Goal: Information Seeking & Learning: Stay updated

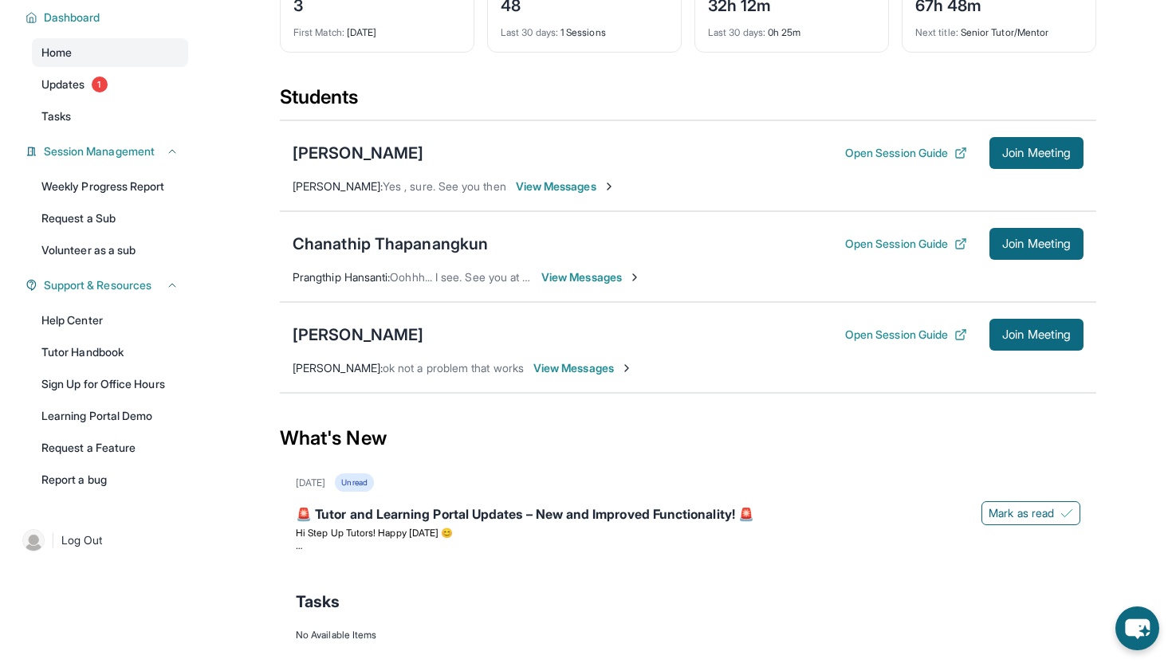
scroll to position [116, 0]
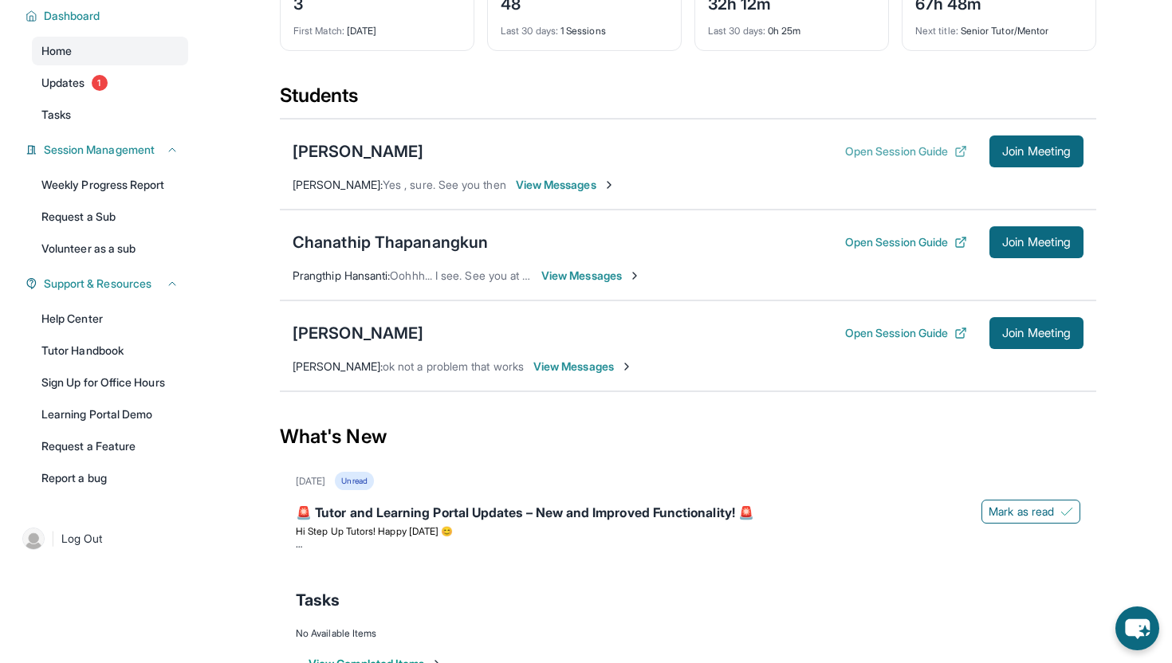
click at [882, 159] on button "Open Session Guide" at bounding box center [906, 151] width 122 height 16
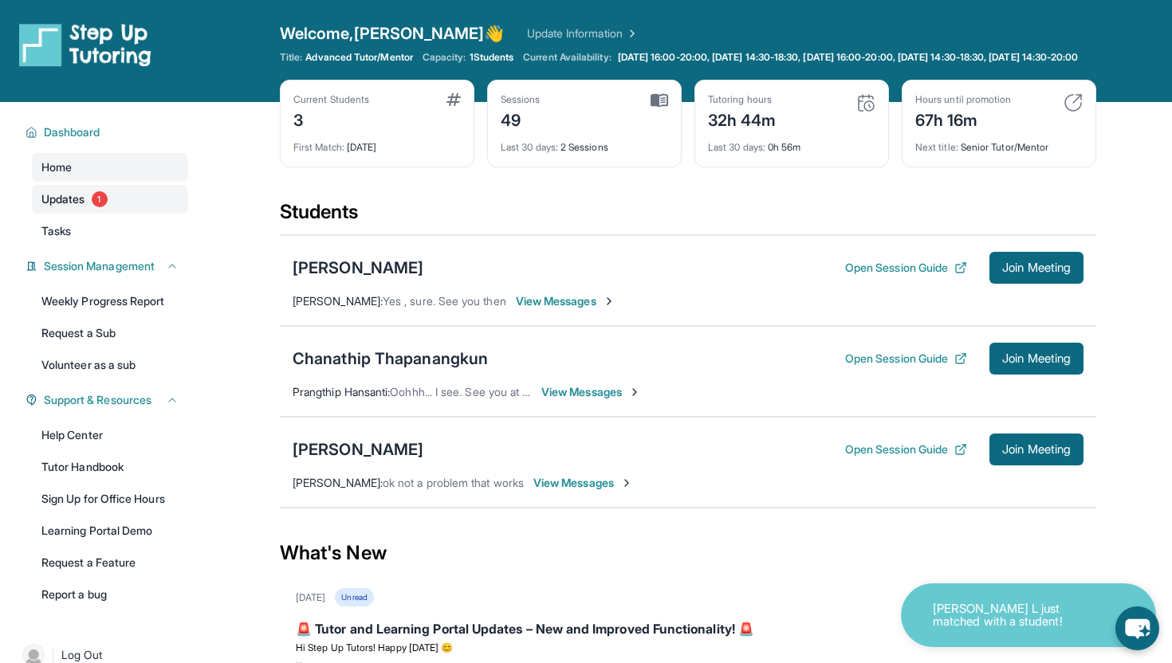
click at [72, 207] on span "Updates" at bounding box center [63, 199] width 44 height 16
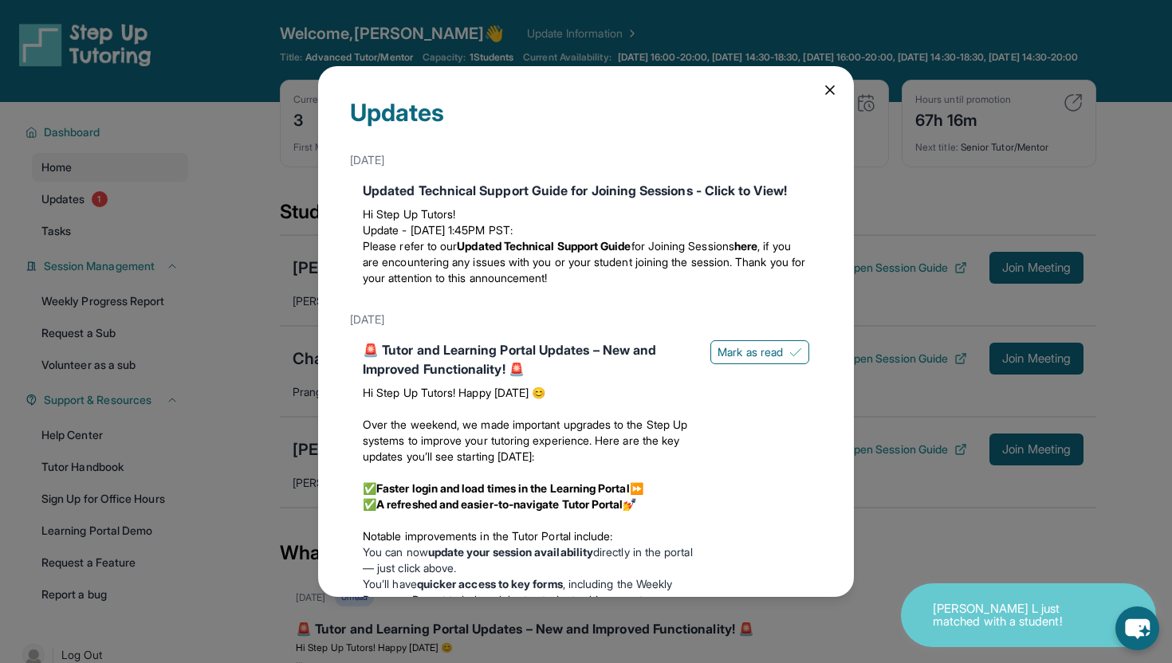
click at [837, 88] on icon at bounding box center [830, 90] width 16 height 16
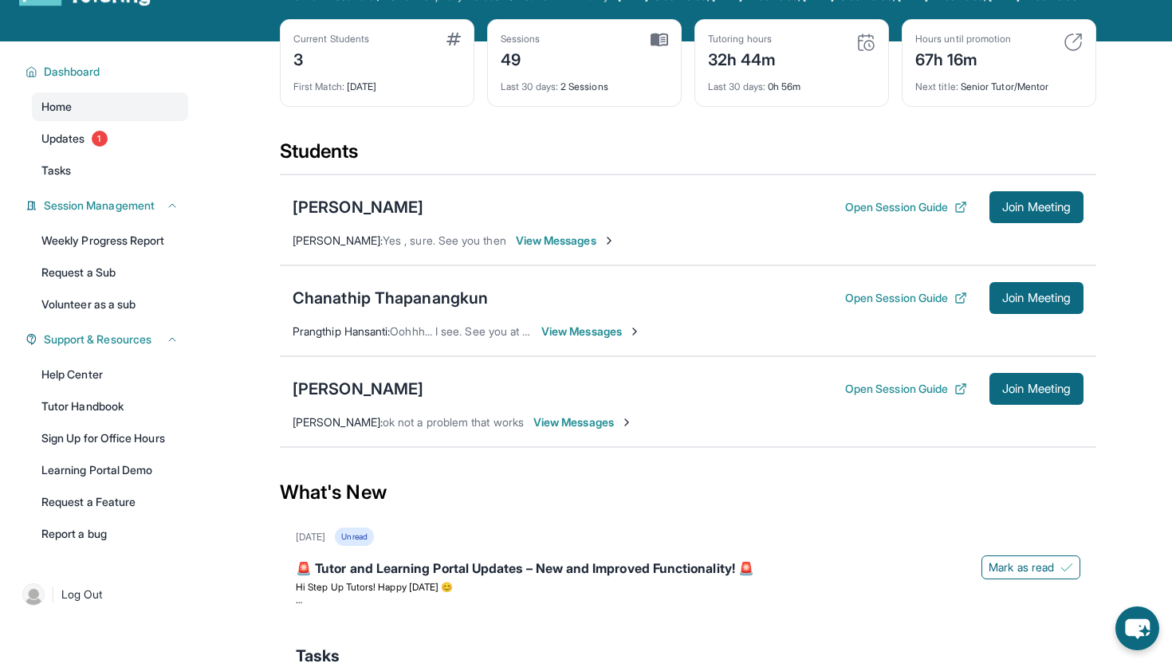
scroll to position [81, 0]
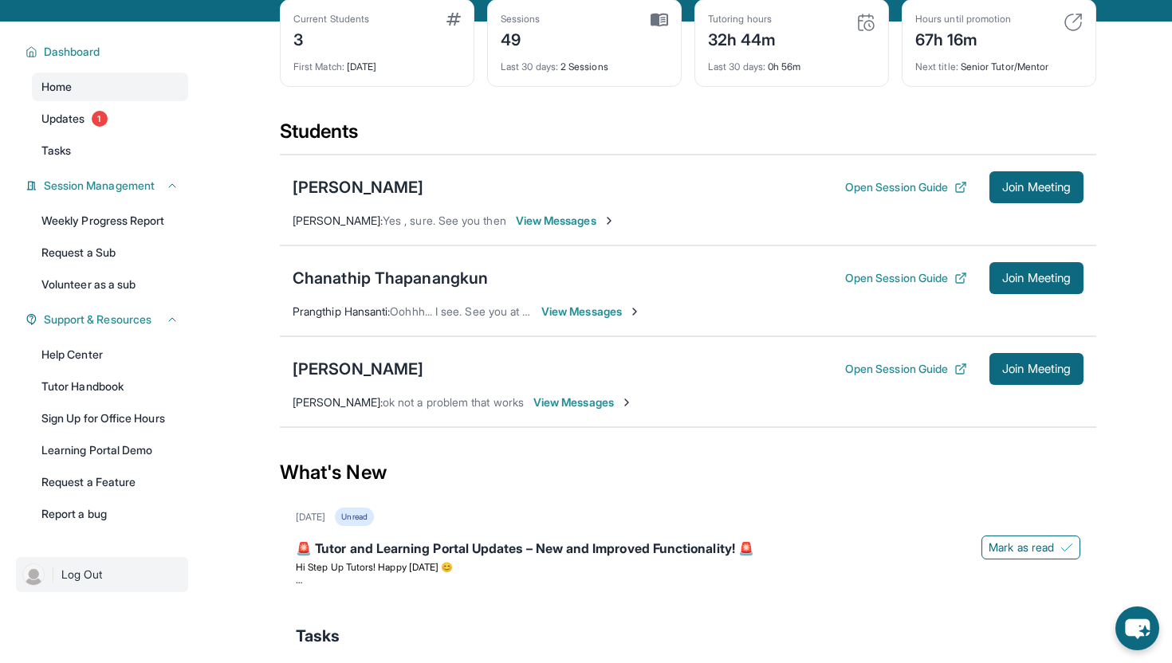
click at [29, 586] on img at bounding box center [33, 575] width 22 height 22
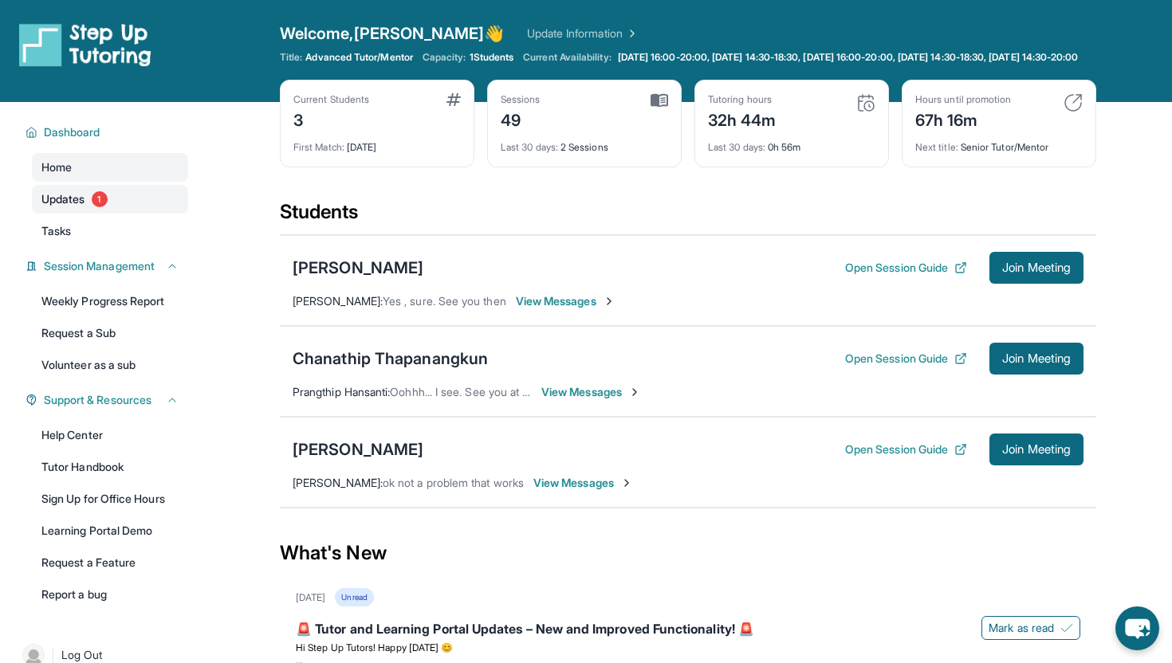
click at [111, 210] on link "Updates 1" at bounding box center [110, 199] width 156 height 29
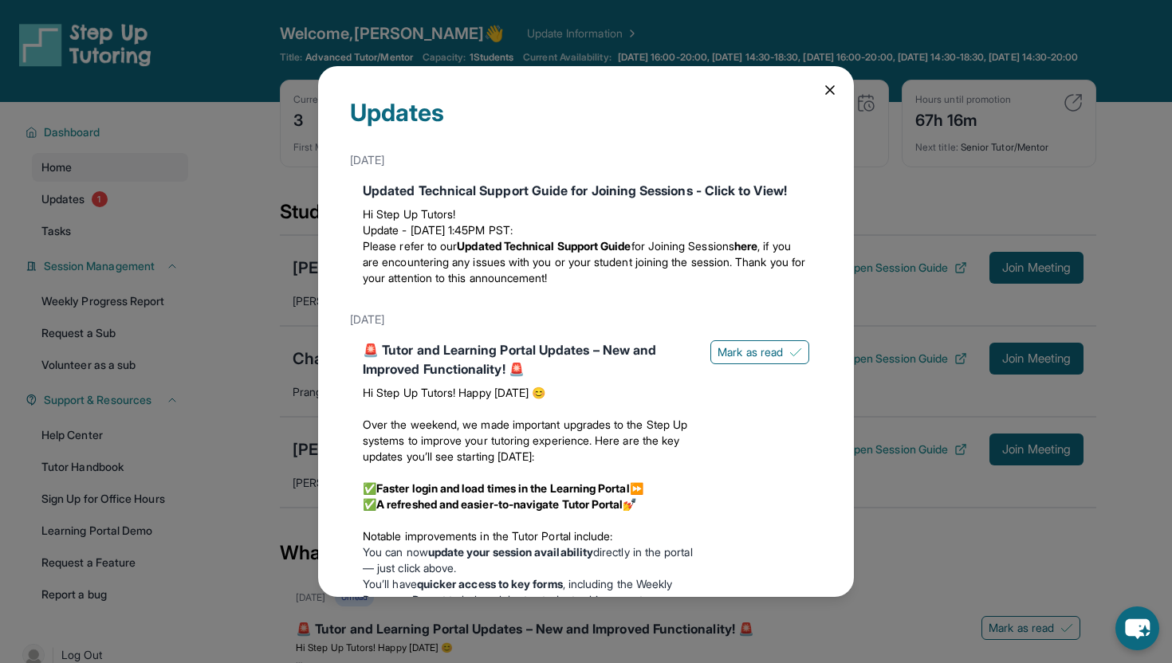
click at [823, 95] on icon at bounding box center [830, 90] width 16 height 16
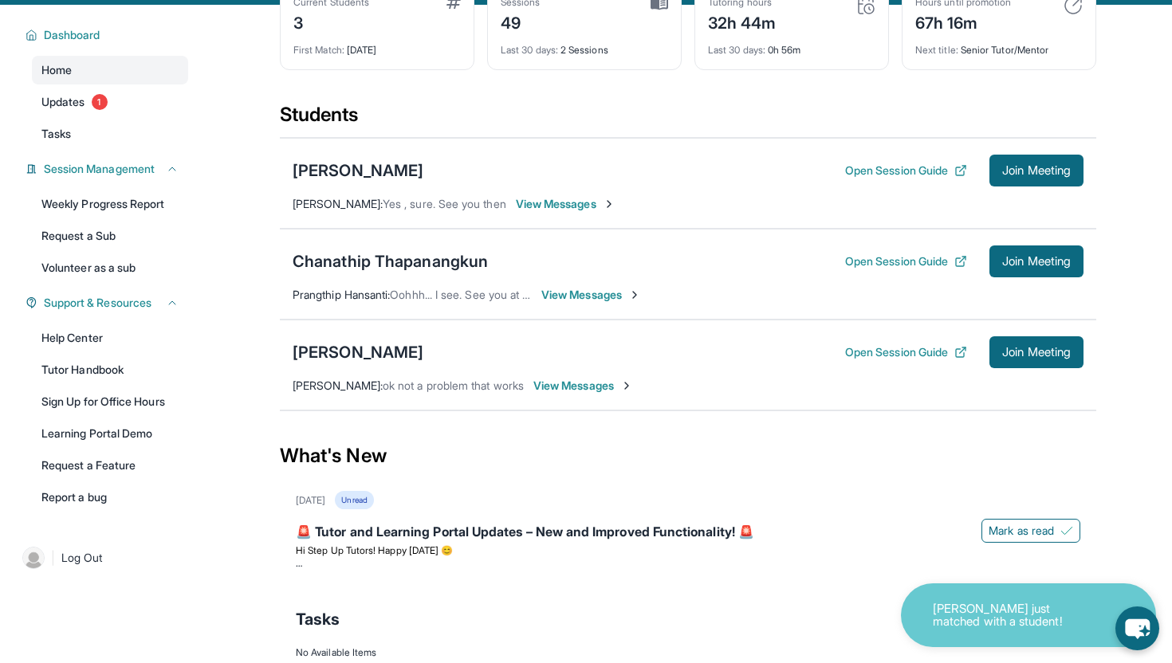
scroll to position [77, 0]
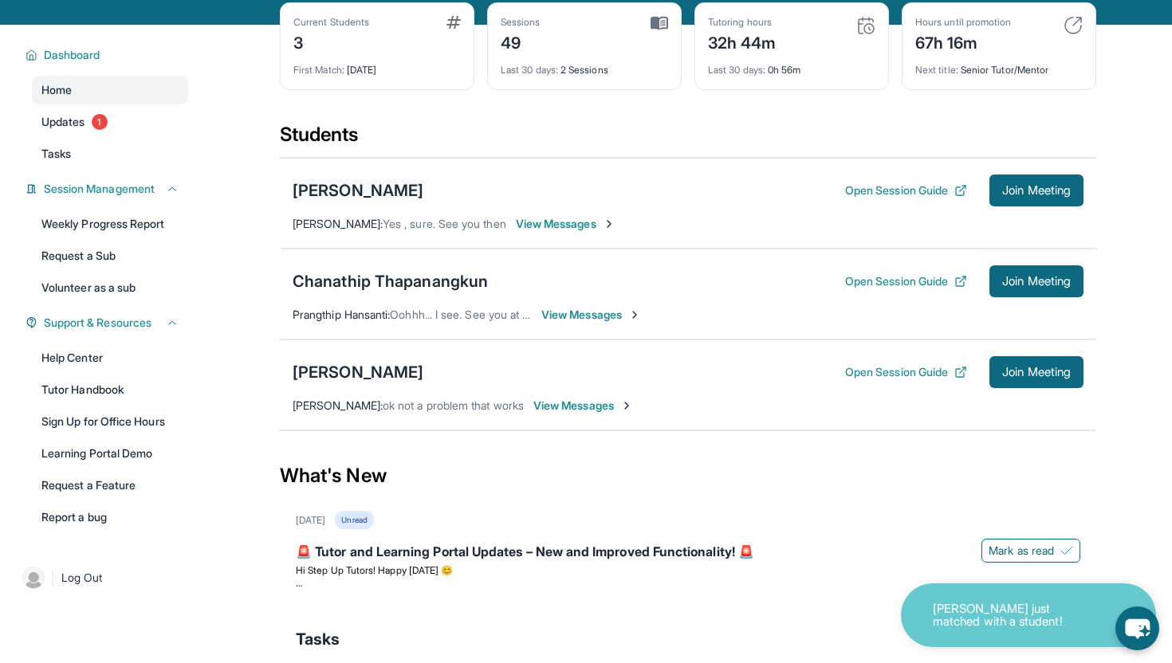
click at [336, 201] on div "[PERSON_NAME]" at bounding box center [358, 190] width 131 height 22
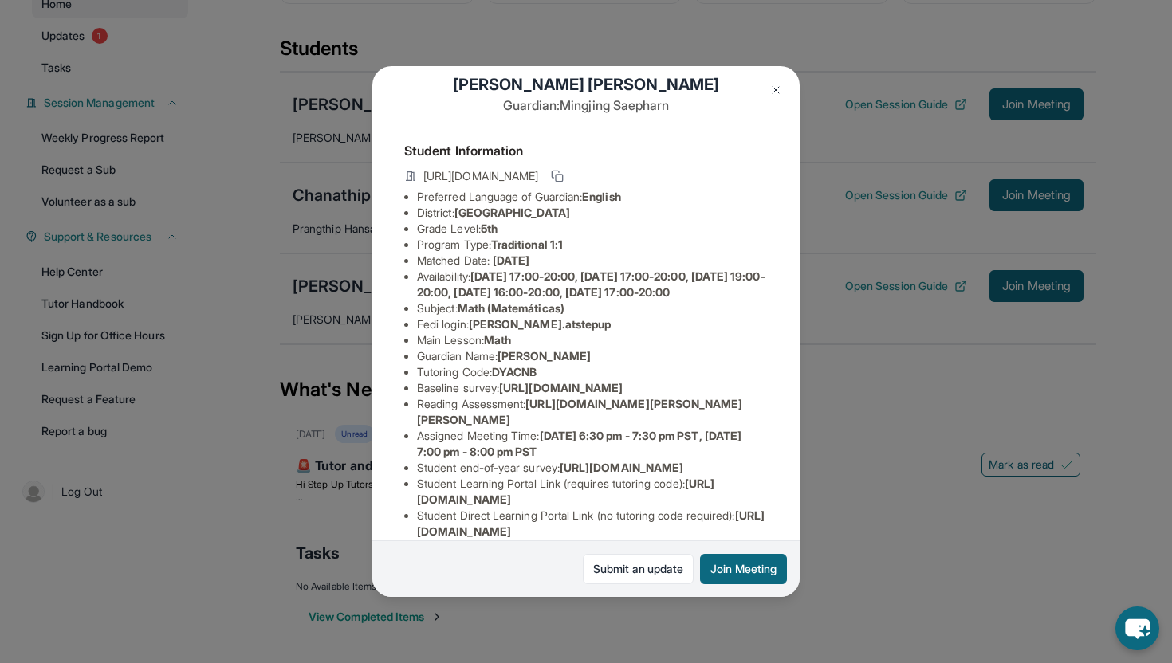
scroll to position [0, 3]
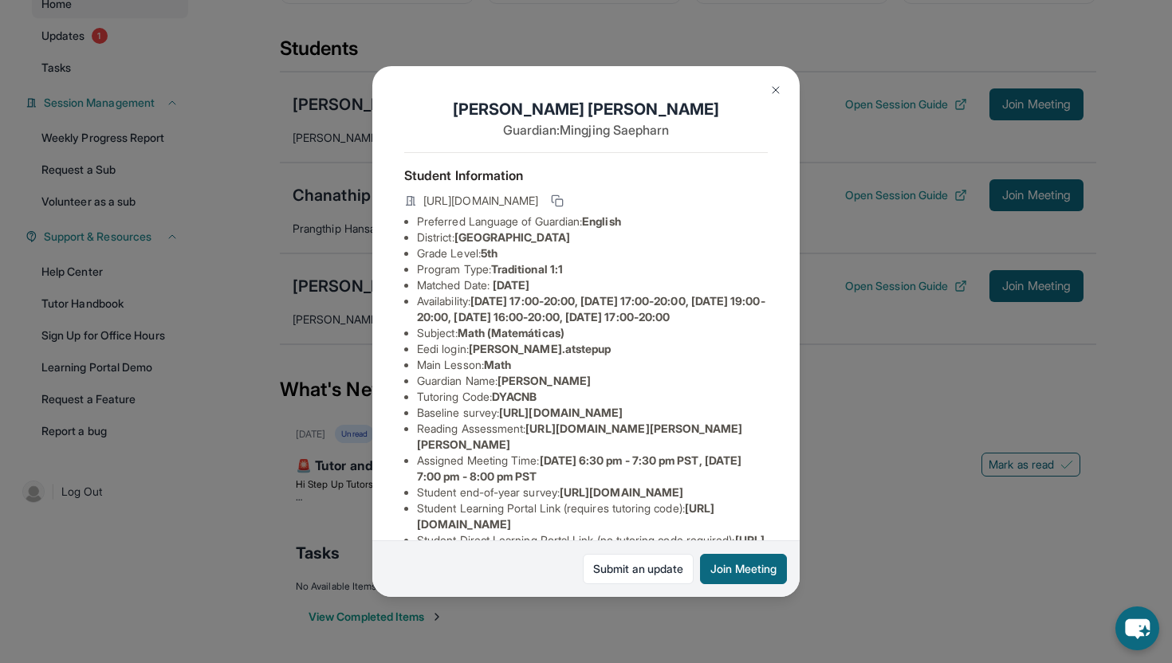
click at [777, 81] on button at bounding box center [776, 90] width 32 height 32
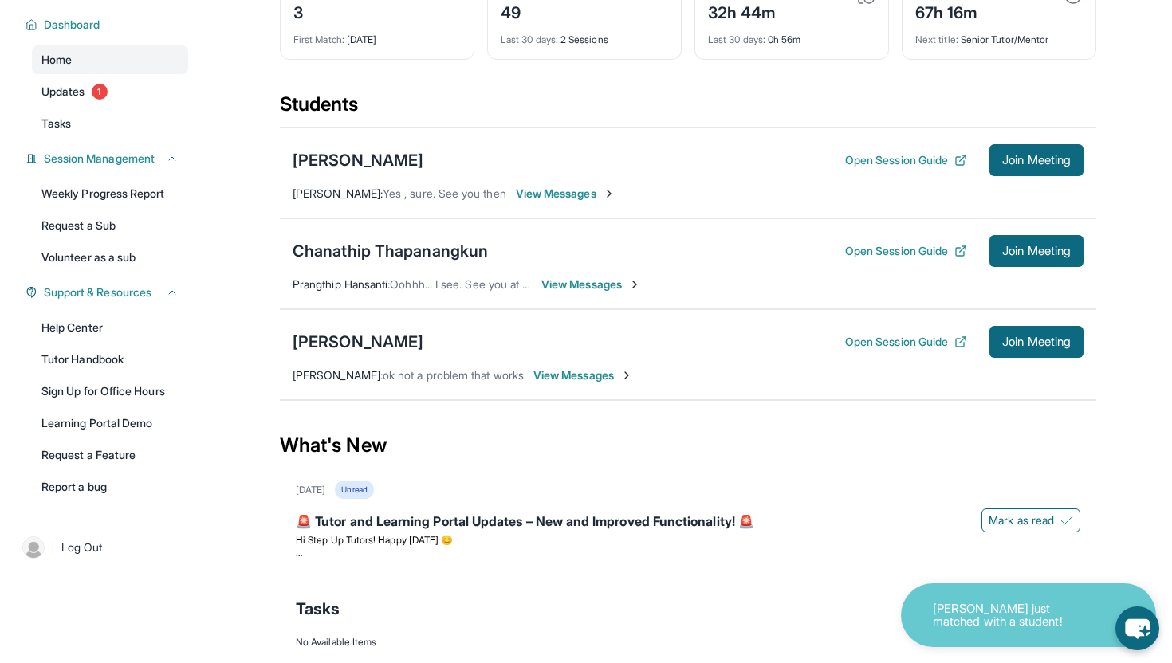
scroll to position [176, 0]
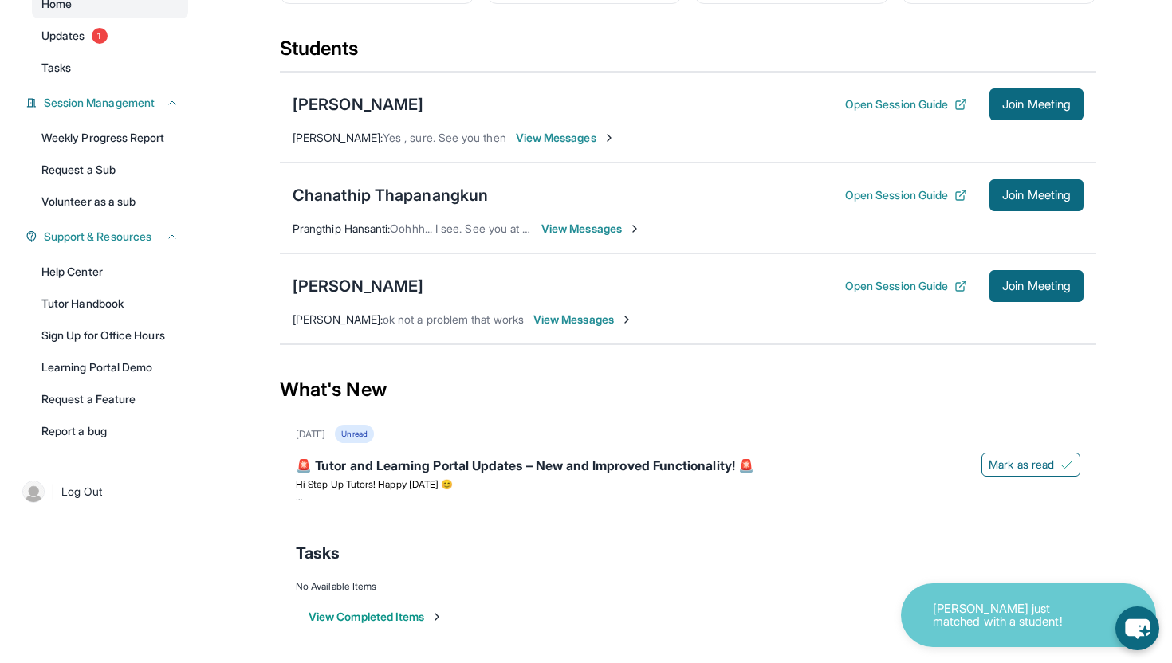
click at [615, 135] on img at bounding box center [609, 138] width 13 height 13
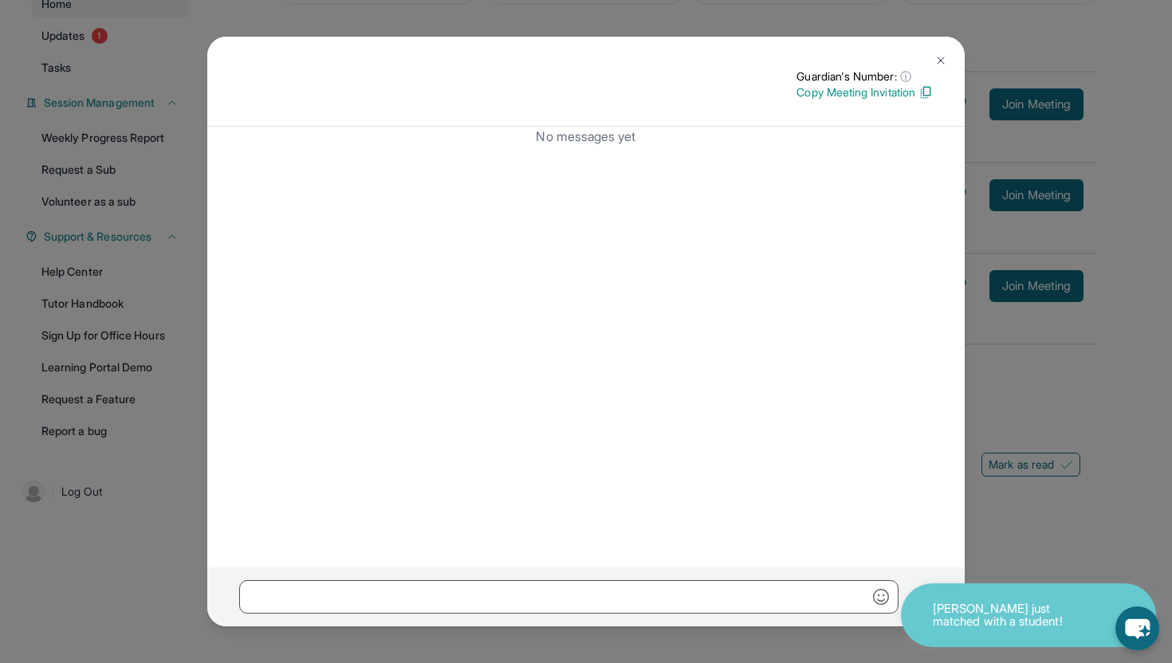
click at [941, 47] on button at bounding box center [941, 61] width 32 height 32
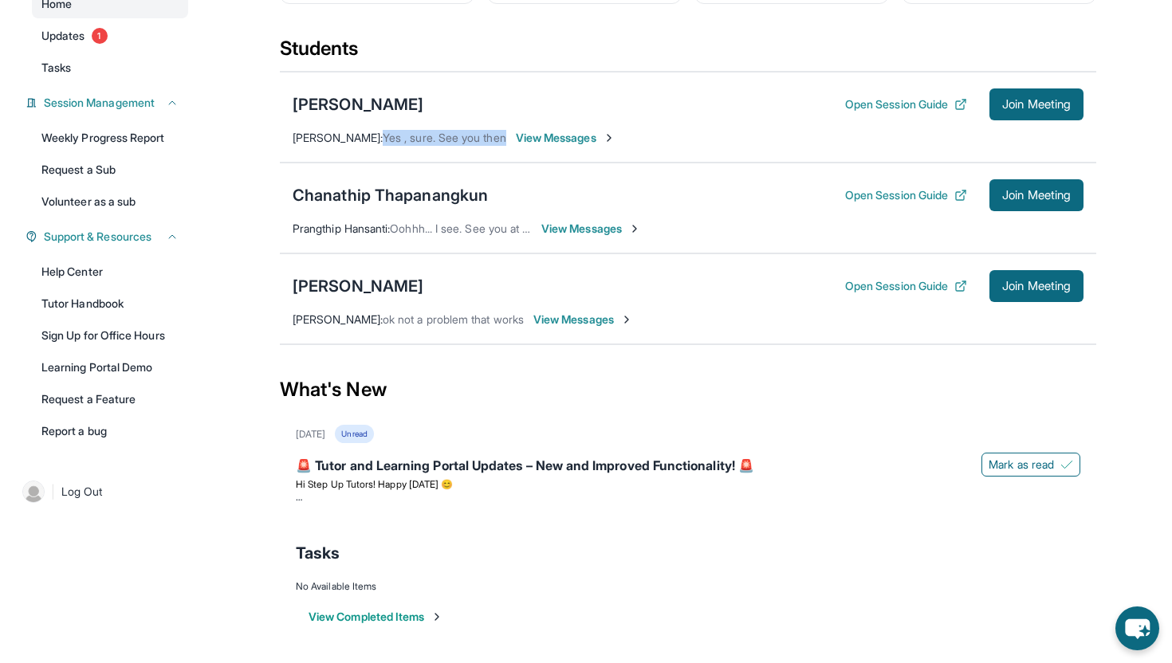
drag, startPoint x: 399, startPoint y: 137, endPoint x: 534, endPoint y: 124, distance: 136.2
click at [534, 124] on div "Michelle Yao Open Session Guide Join Meeting Mingjing Saepharn : Yes , sure. Se…" at bounding box center [688, 117] width 816 height 91
click at [518, 207] on div "Chanathip Thapanangkun Open Session Guide Join Meeting" at bounding box center [688, 195] width 791 height 32
click at [322, 197] on div "Chanathip Thapanangkun" at bounding box center [390, 195] width 195 height 22
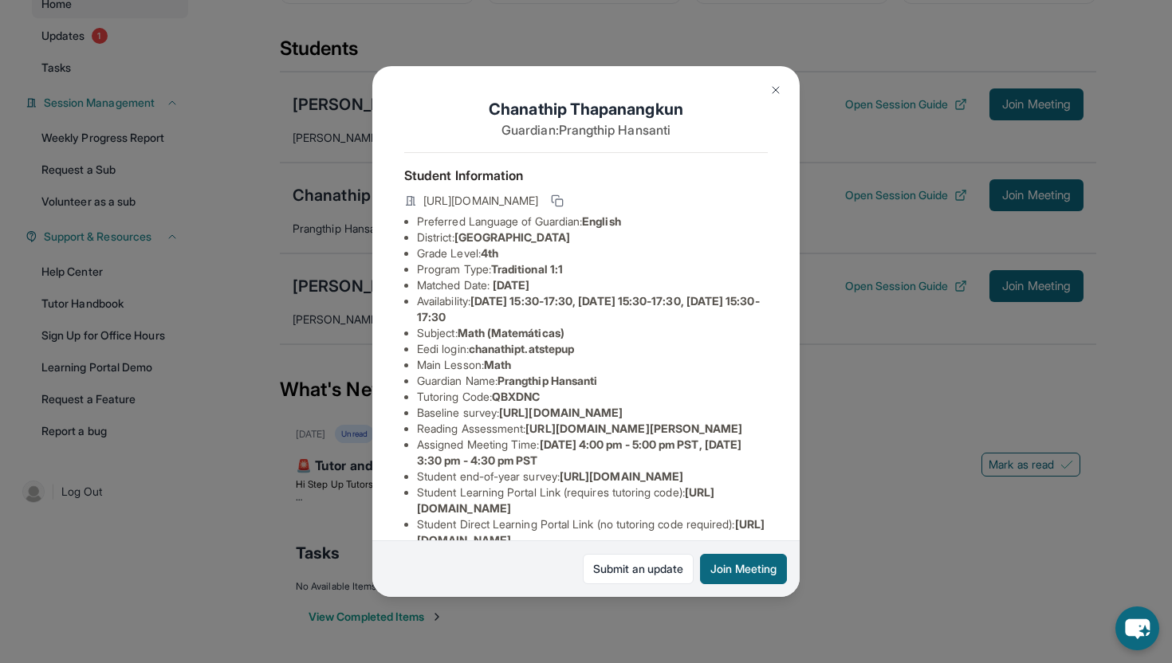
click at [762, 89] on button at bounding box center [776, 90] width 32 height 32
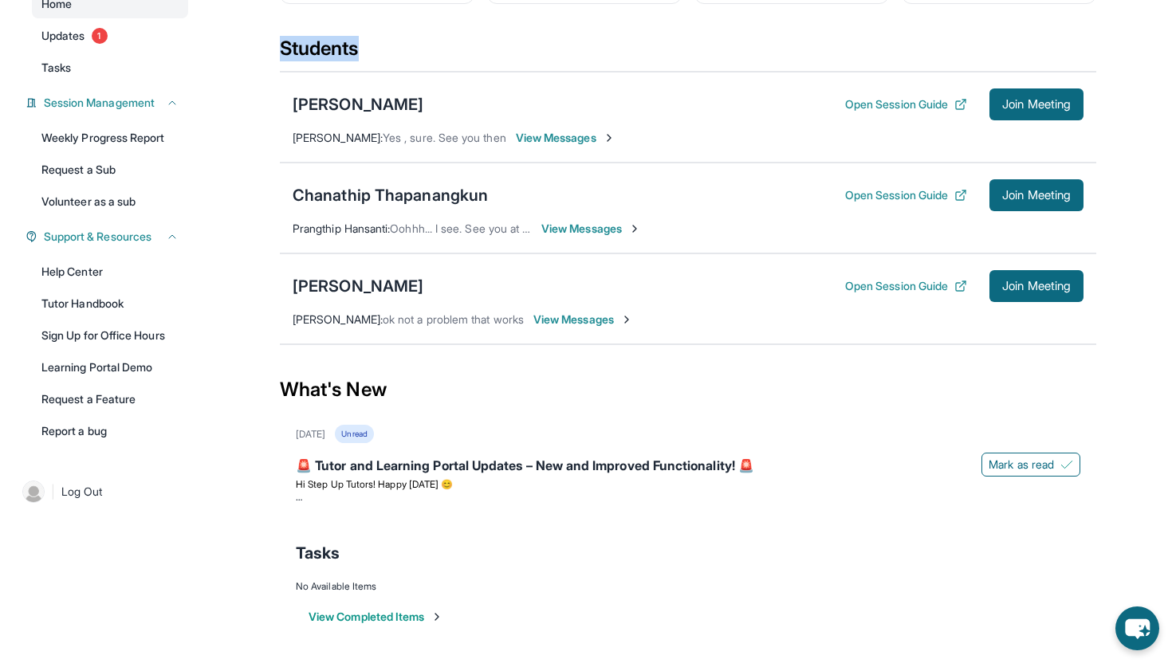
drag, startPoint x: 281, startPoint y: 49, endPoint x: 364, endPoint y: 48, distance: 82.9
click at [364, 48] on div "Students" at bounding box center [688, 53] width 816 height 35
click at [607, 143] on span "View Messages" at bounding box center [566, 138] width 100 height 16
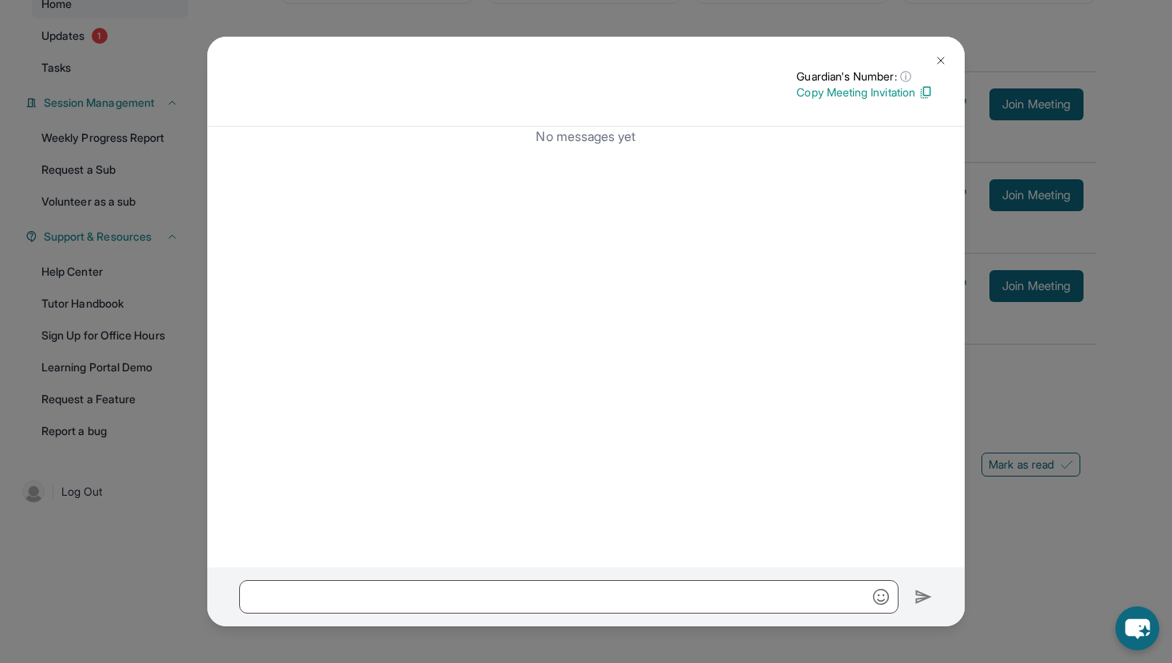
click at [939, 49] on button at bounding box center [941, 61] width 32 height 32
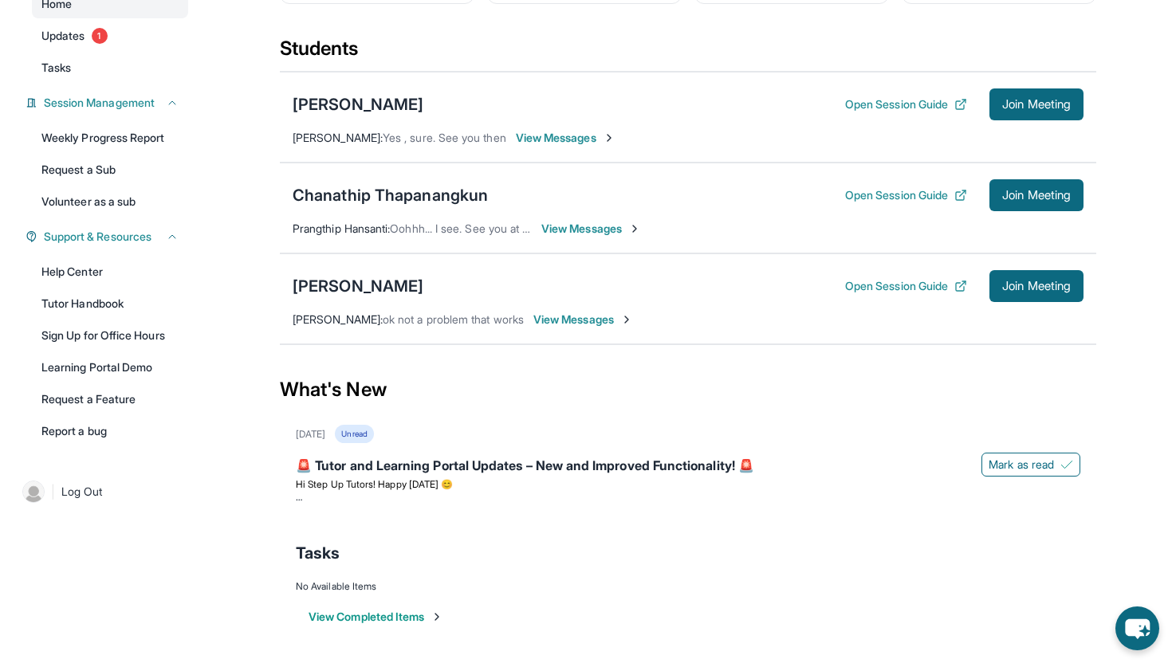
click at [491, 230] on span "Oohhh... I see. See you at 3pm. Thanks [PERSON_NAME]!" at bounding box center [535, 229] width 291 height 14
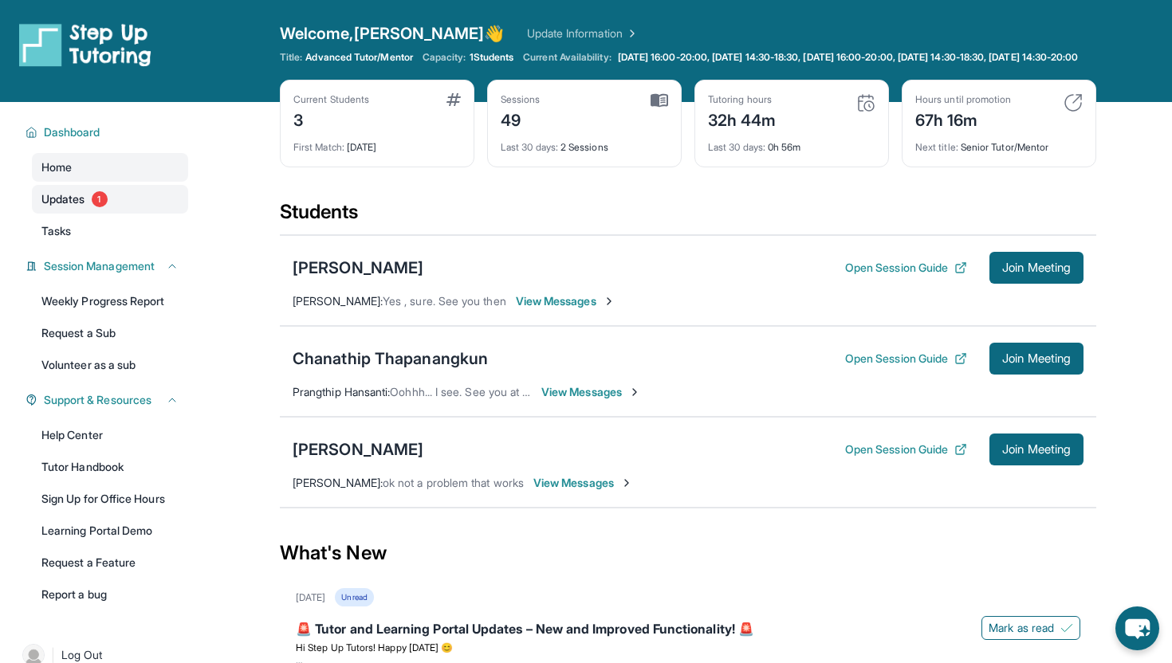
click at [78, 201] on link "Updates 1" at bounding box center [110, 199] width 156 height 29
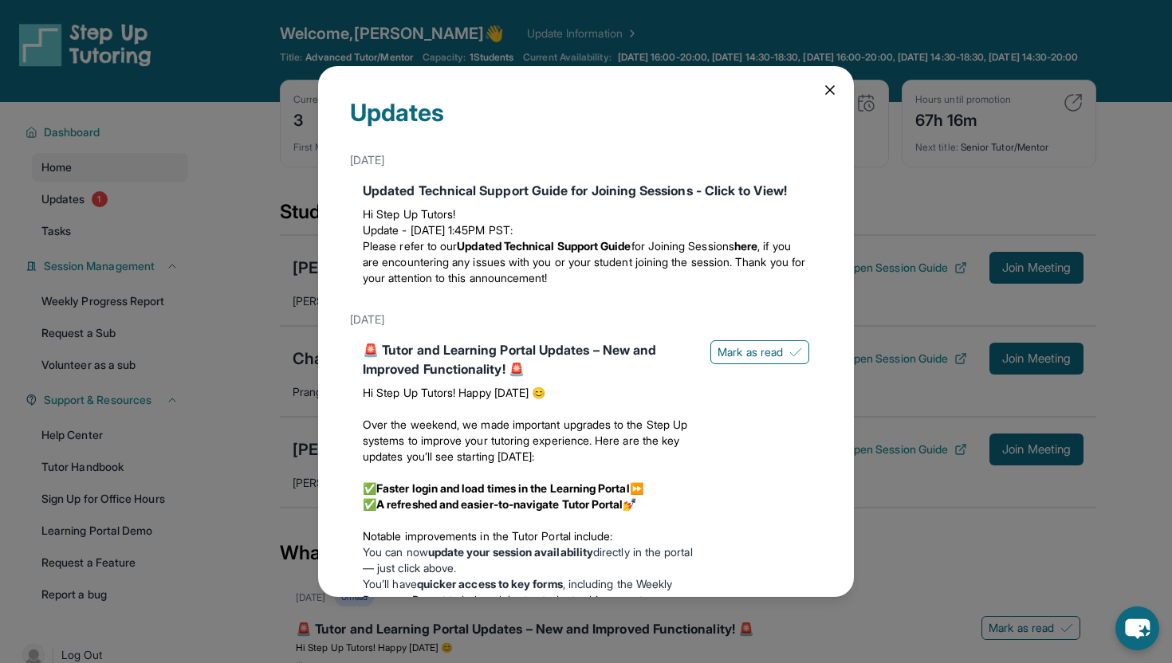
click at [834, 93] on icon at bounding box center [830, 90] width 8 height 8
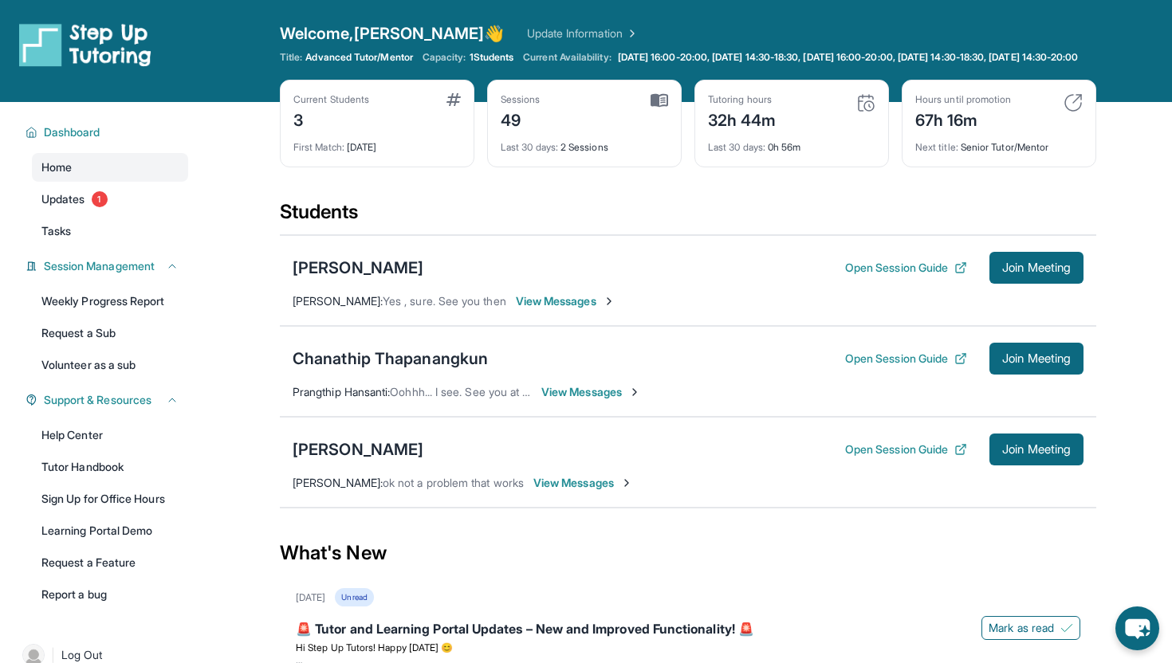
scroll to position [168, 0]
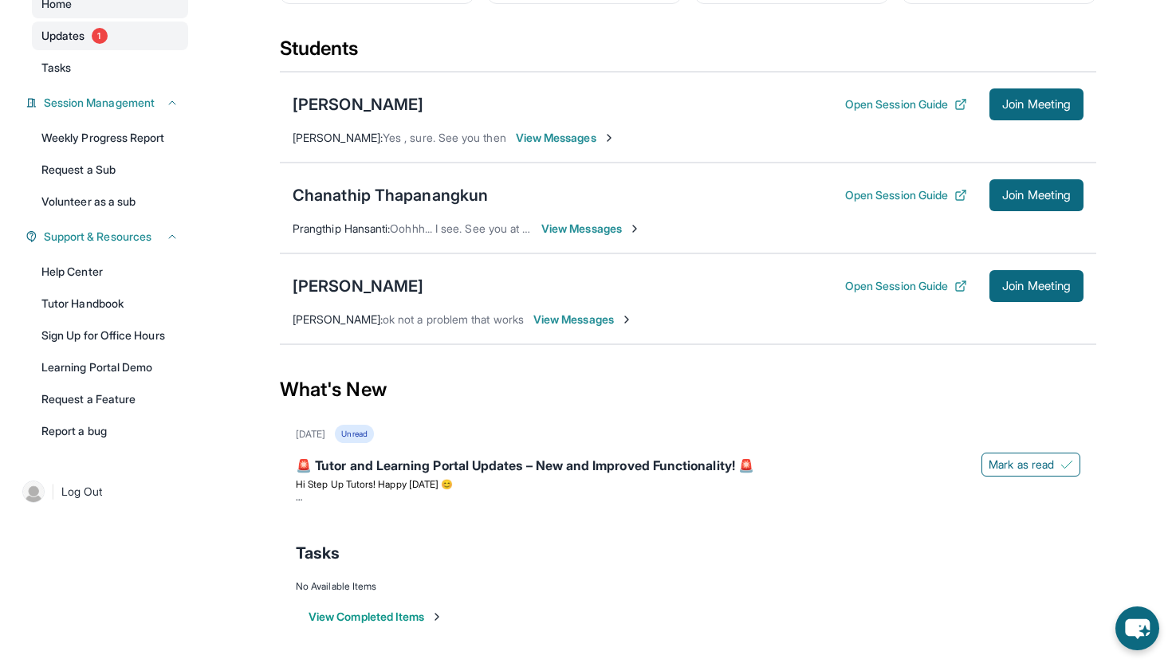
click at [71, 33] on link "Updates 1" at bounding box center [110, 36] width 156 height 29
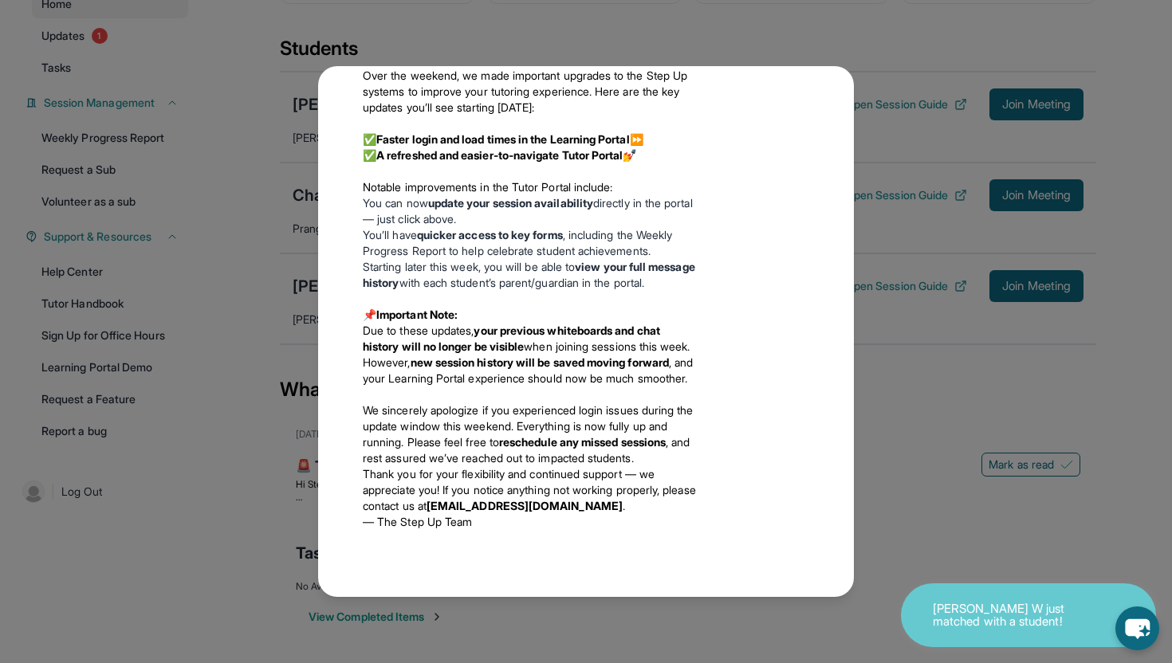
scroll to position [0, 0]
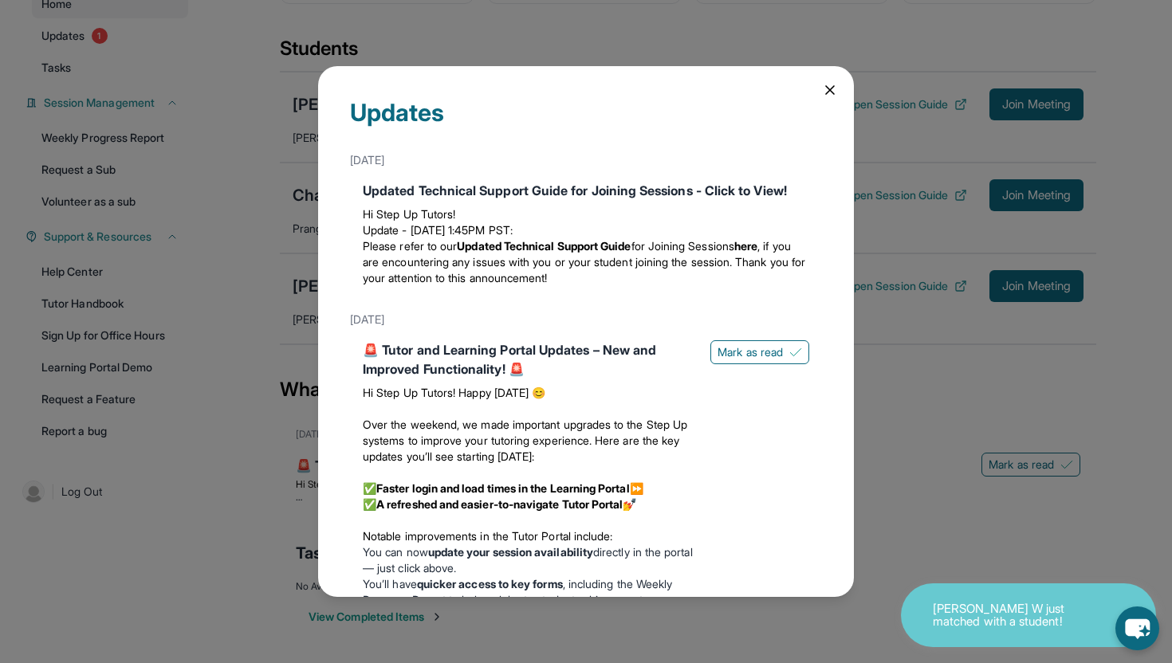
click at [831, 86] on icon at bounding box center [830, 90] width 16 height 16
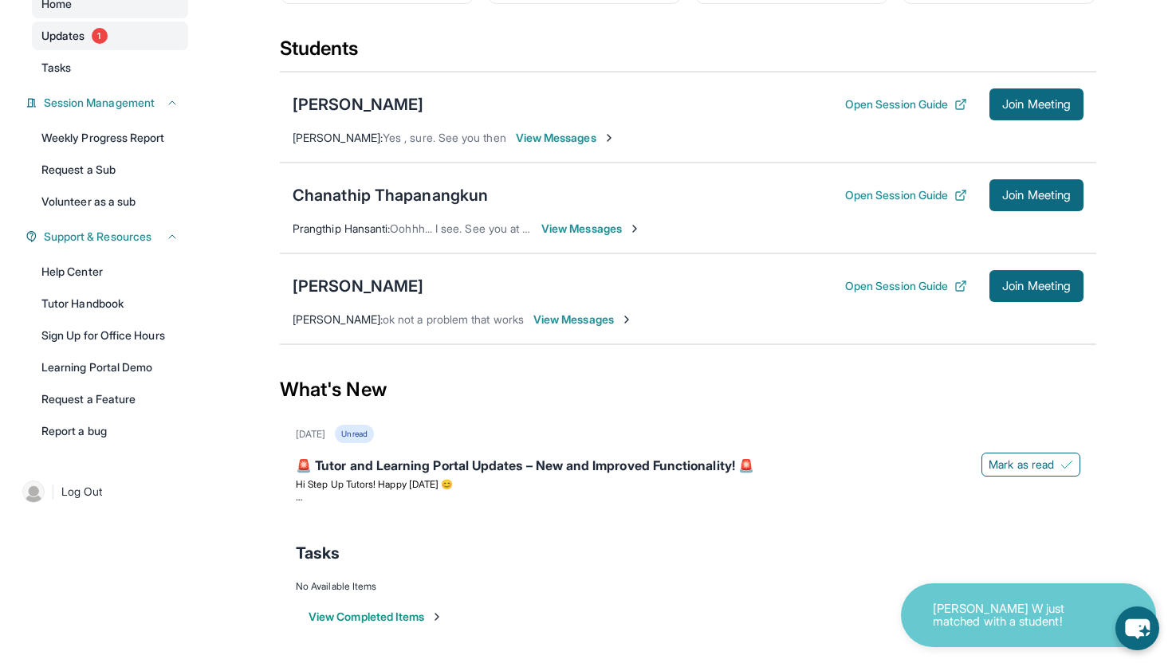
click at [92, 43] on link "Updates 1" at bounding box center [110, 36] width 156 height 29
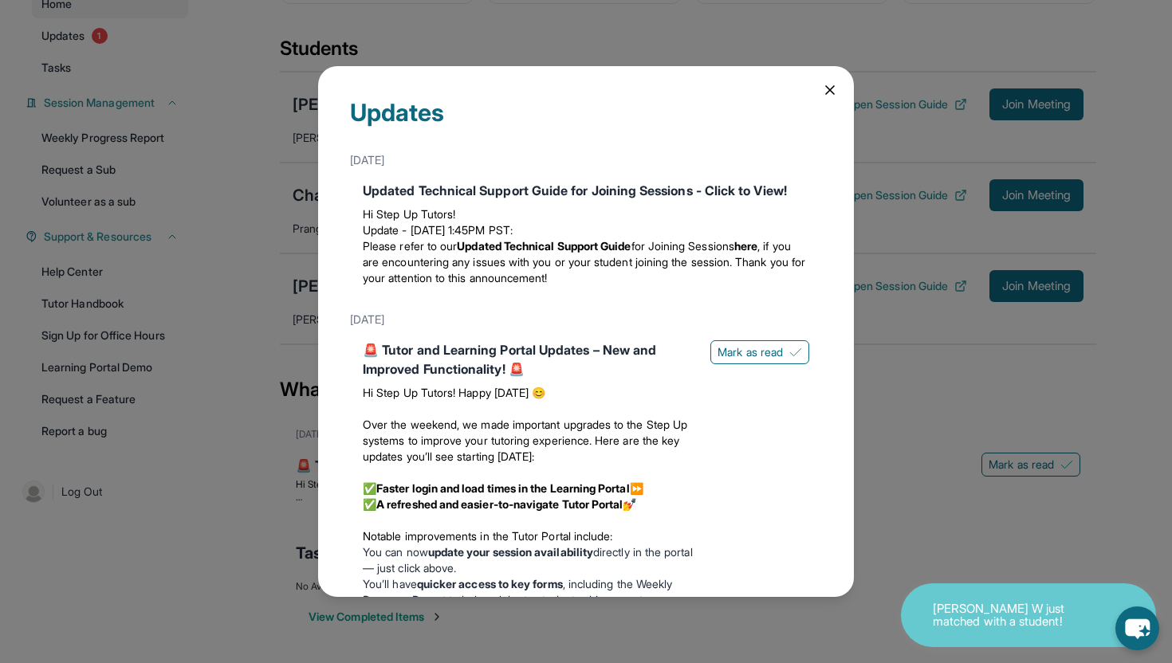
click at [830, 86] on icon at bounding box center [830, 90] width 16 height 16
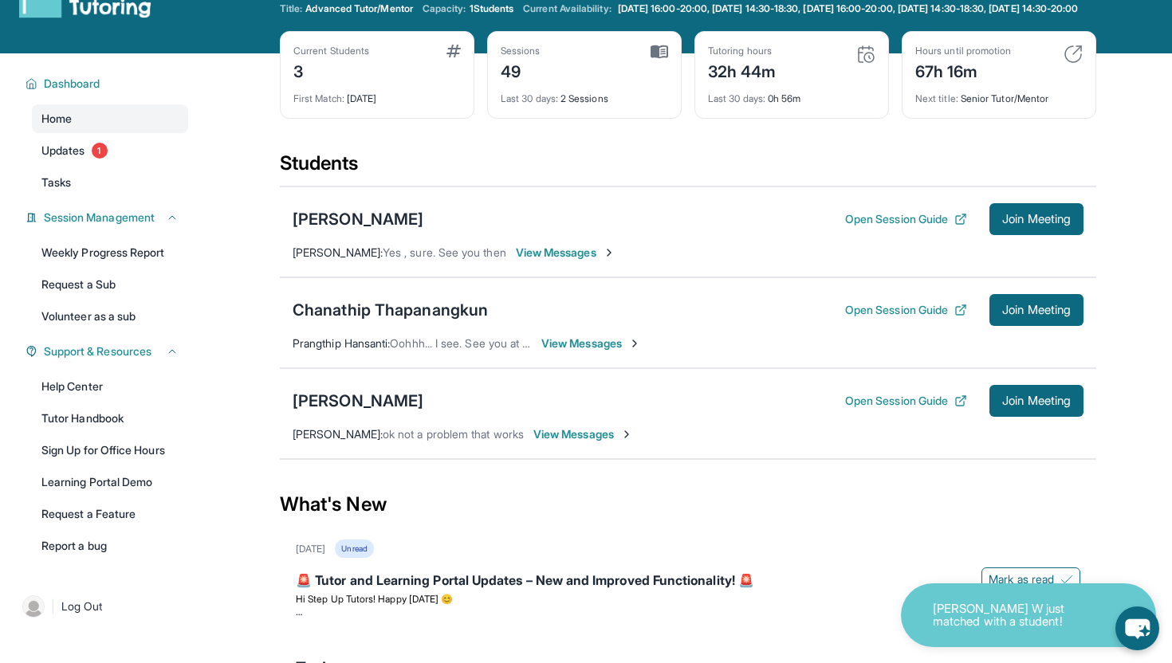
scroll to position [85, 0]
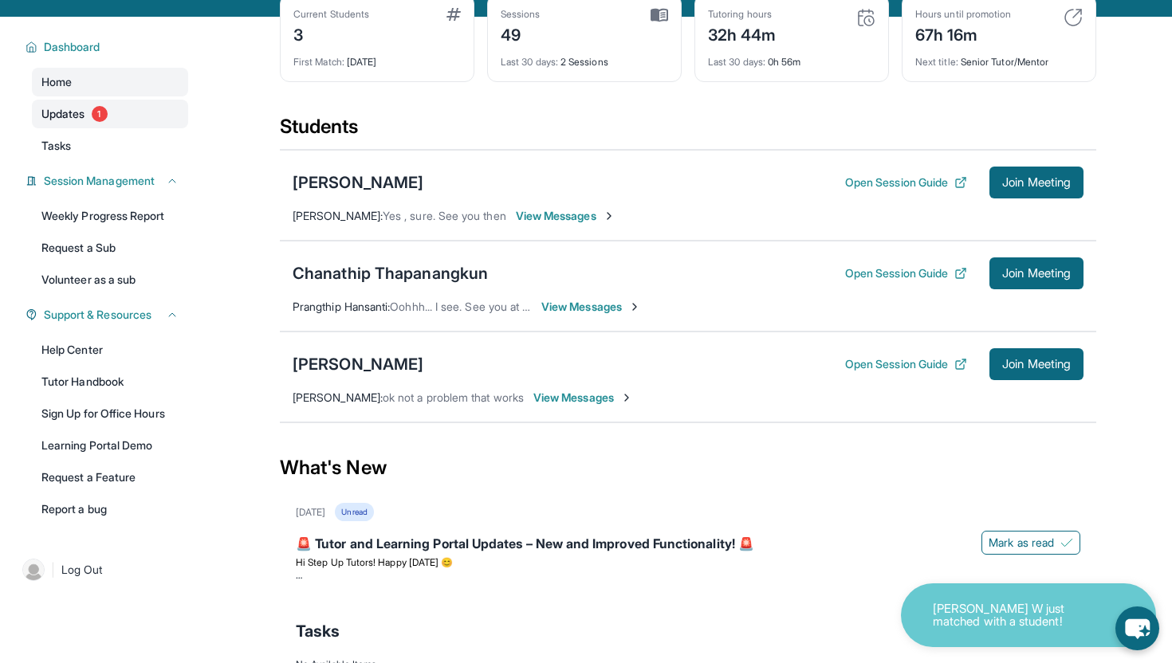
click at [74, 122] on span "Updates" at bounding box center [63, 114] width 44 height 16
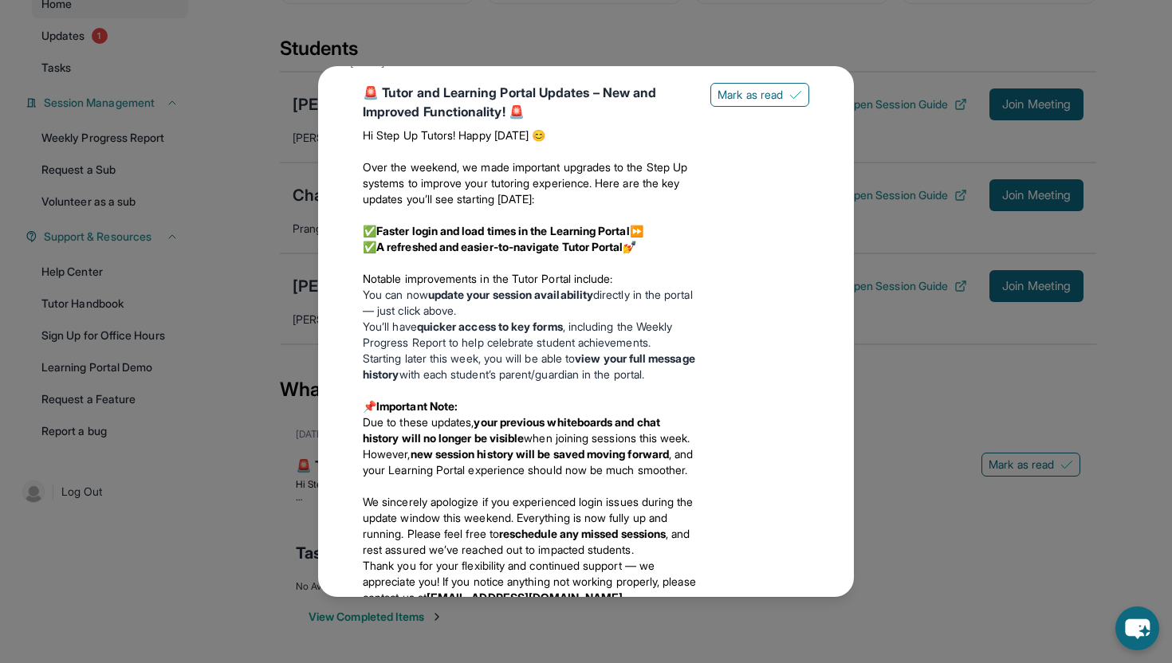
scroll to position [0, 0]
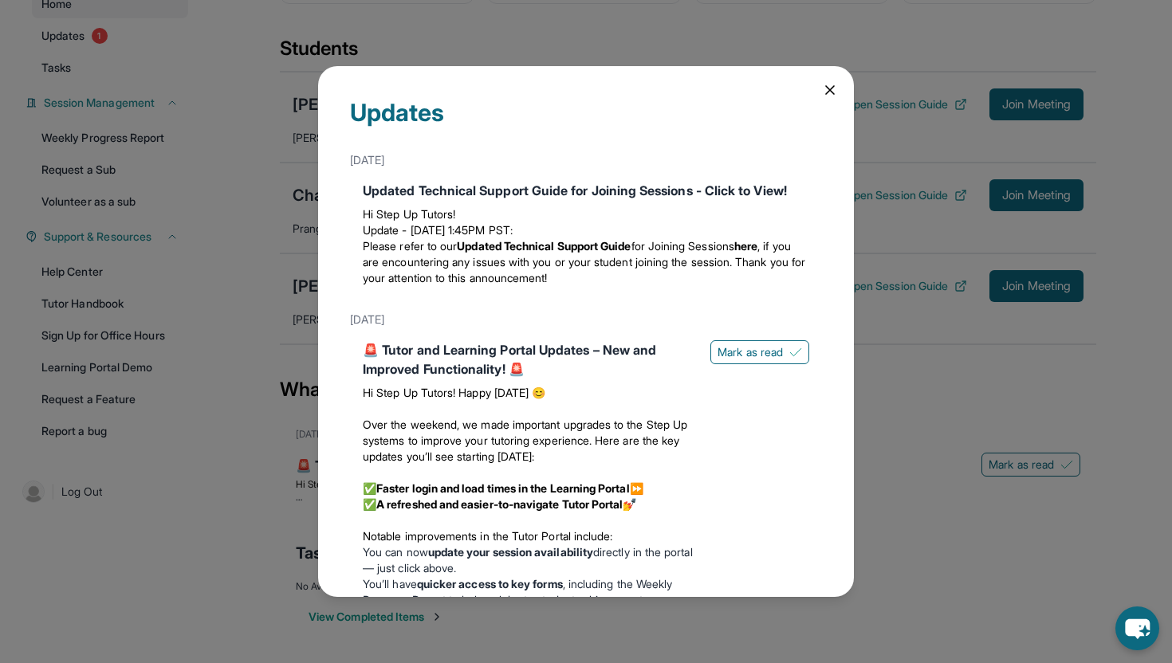
click at [831, 91] on icon at bounding box center [830, 90] width 8 height 8
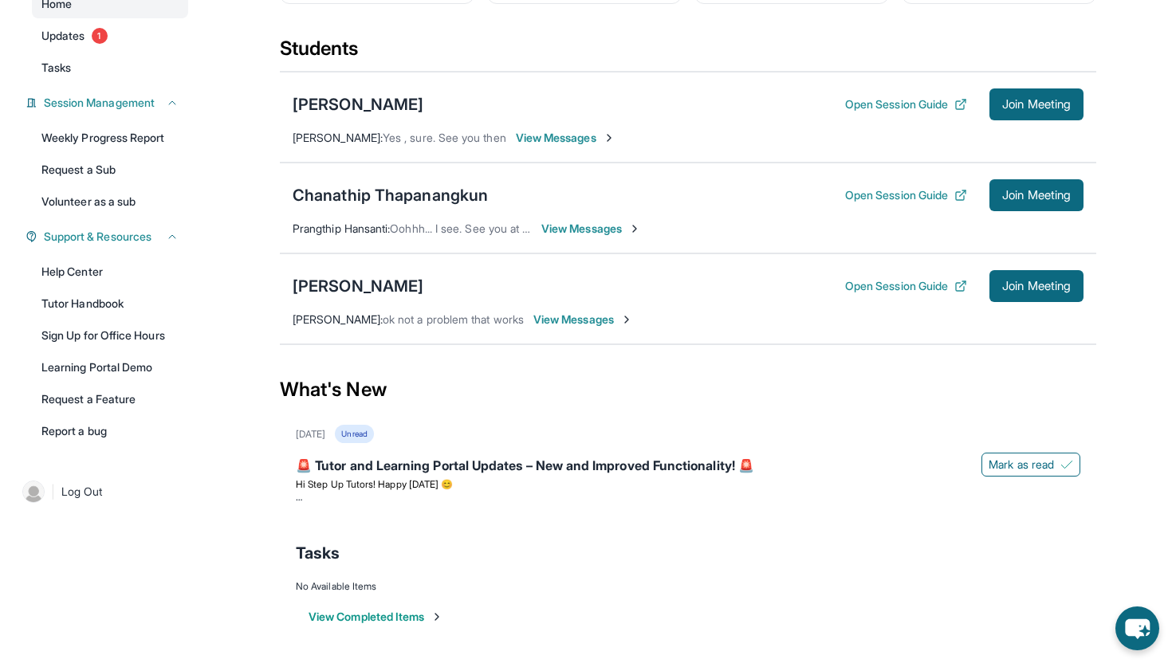
click at [47, 52] on div "Home Updates 1 Tasks" at bounding box center [110, 36] width 156 height 92
click at [57, 41] on span "Updates" at bounding box center [63, 36] width 44 height 16
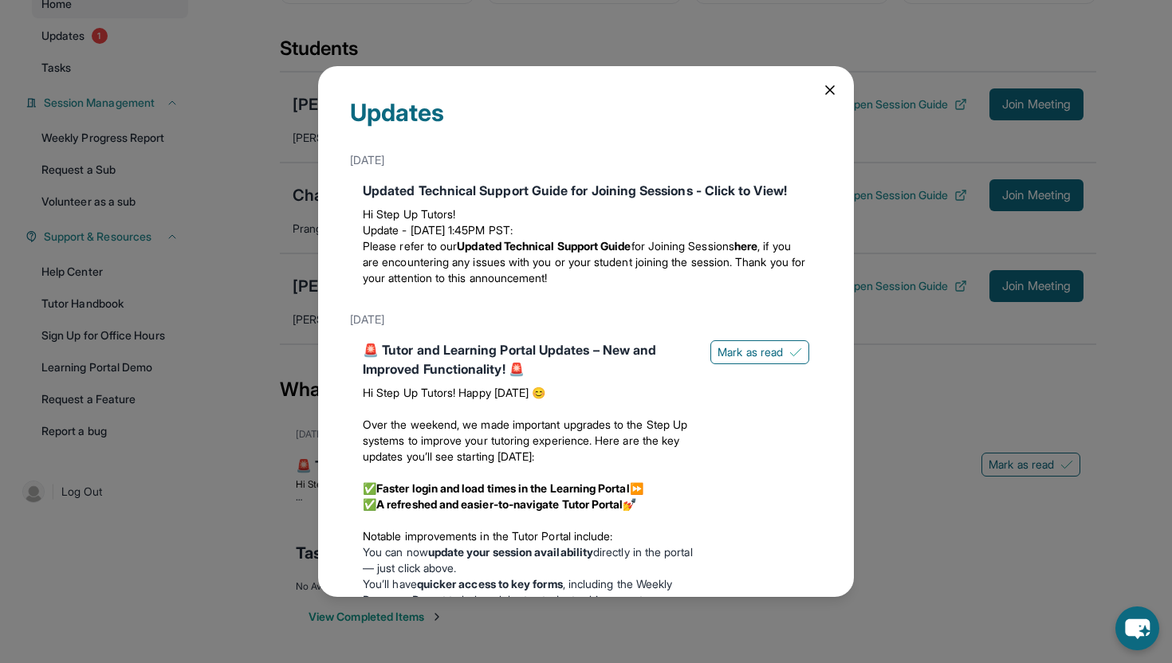
click at [834, 92] on icon at bounding box center [830, 90] width 16 height 16
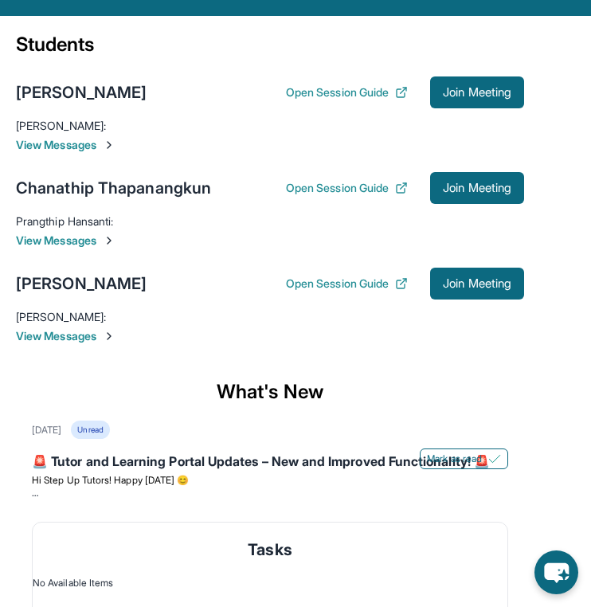
scroll to position [115, 0]
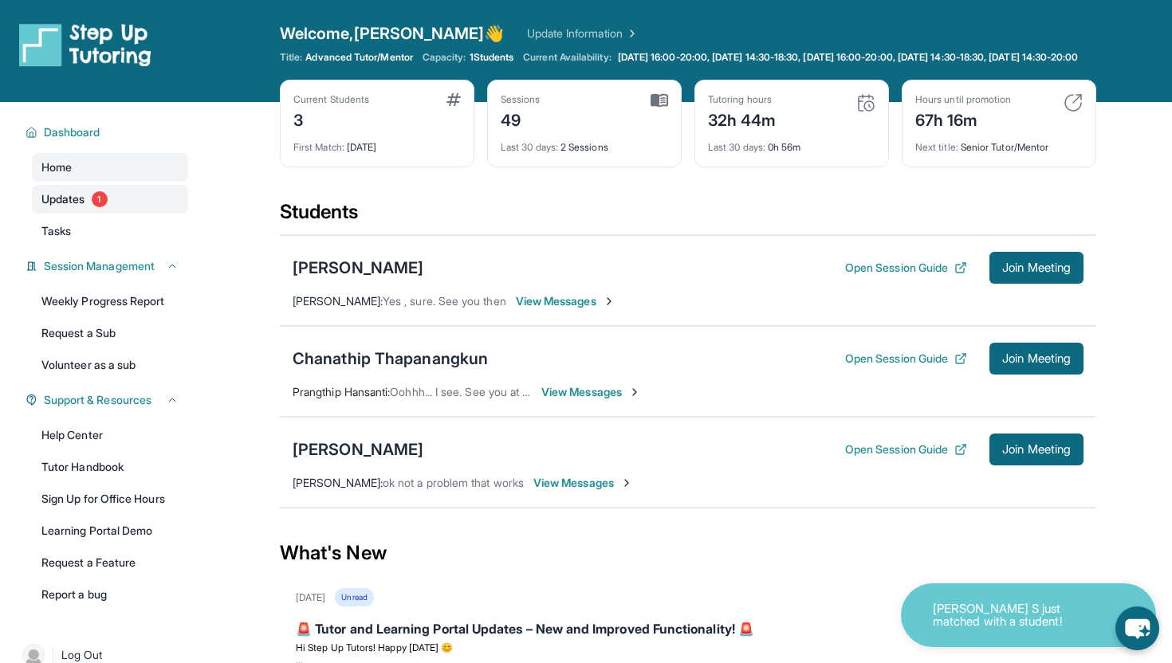
click at [91, 214] on link "Updates 1" at bounding box center [110, 199] width 156 height 29
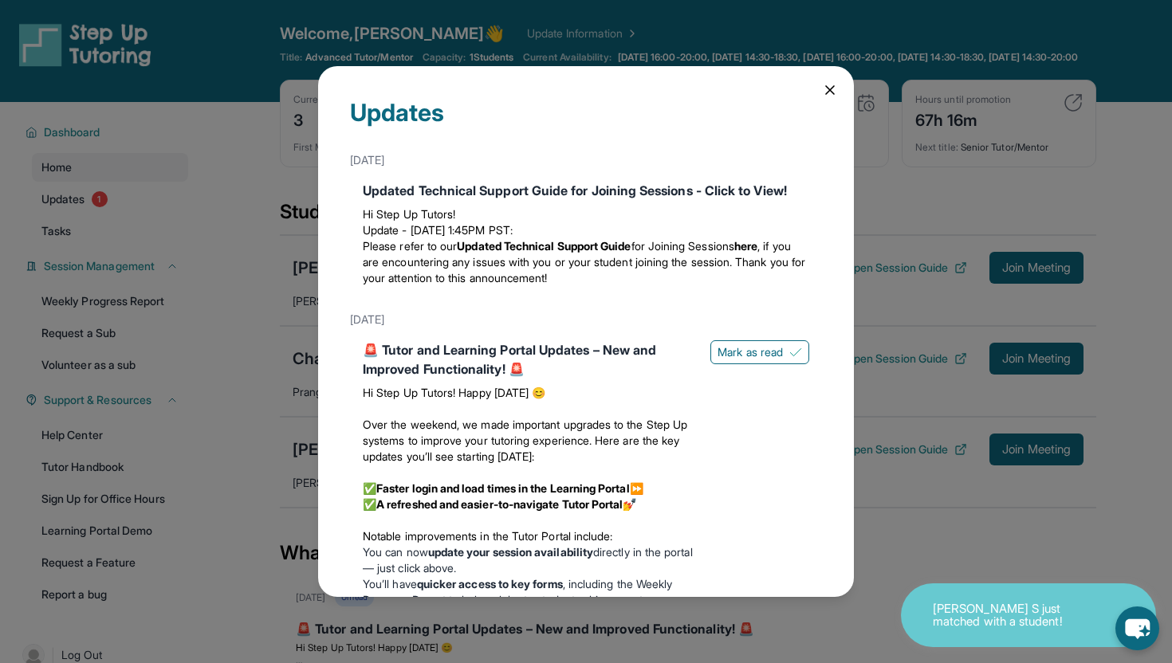
click at [845, 95] on div "Updates [DATE] Updated Technical Support Guide for Joining Sessions - Click to …" at bounding box center [586, 331] width 536 height 531
click at [836, 91] on icon at bounding box center [830, 90] width 16 height 16
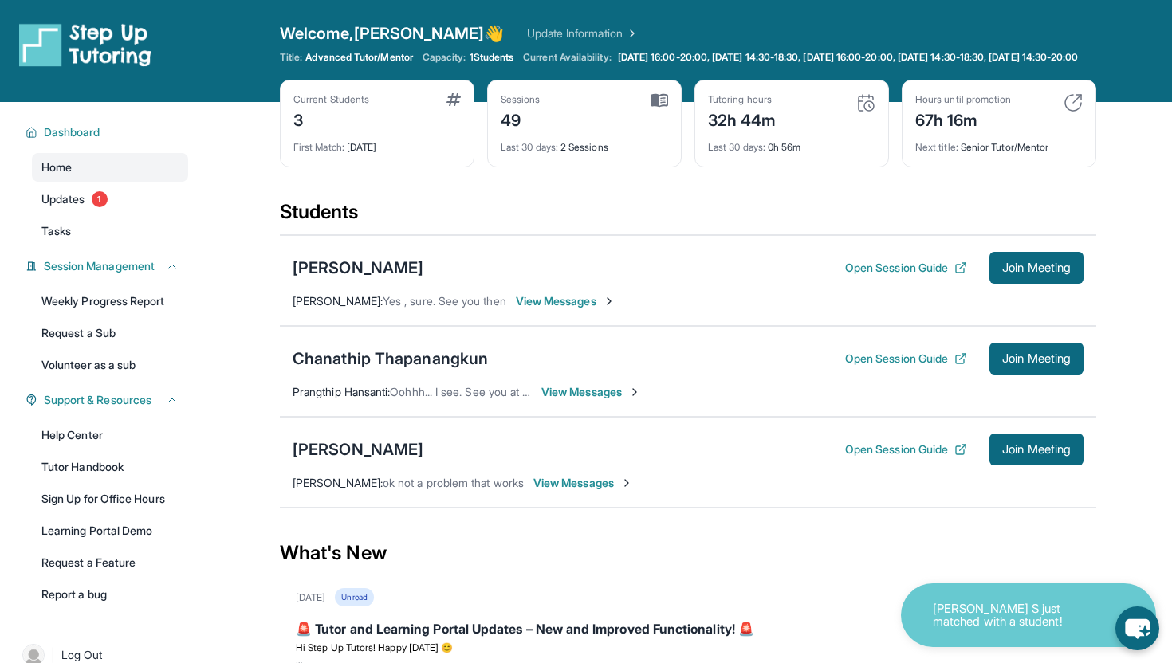
scroll to position [110, 0]
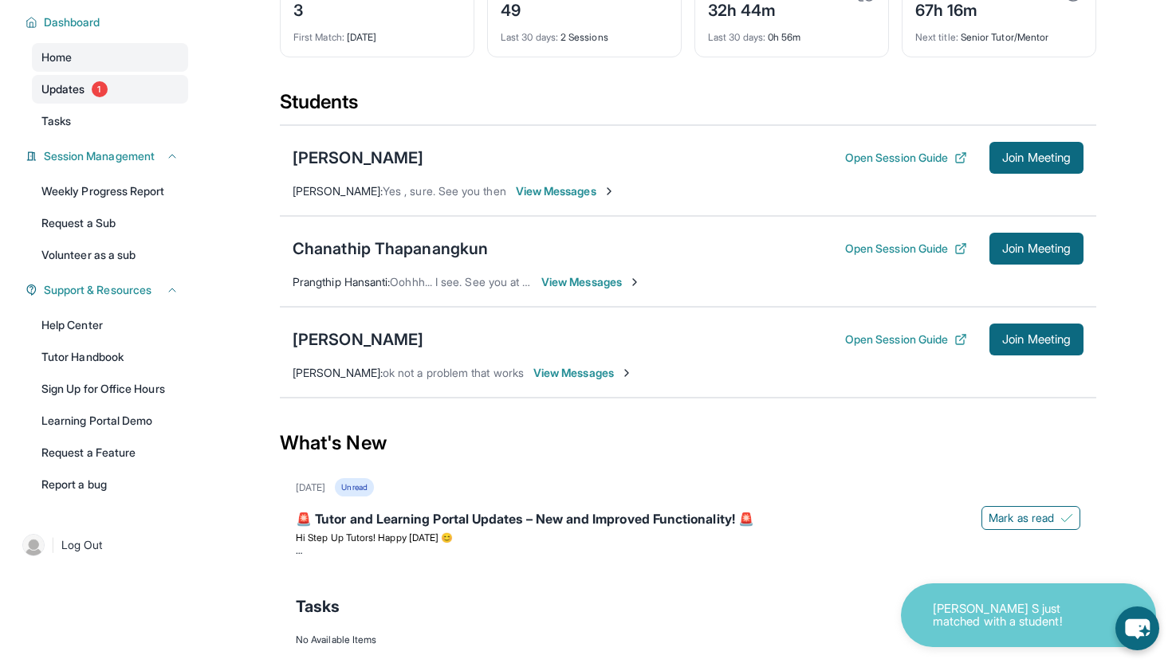
click at [104, 97] on span "1" at bounding box center [100, 89] width 16 height 16
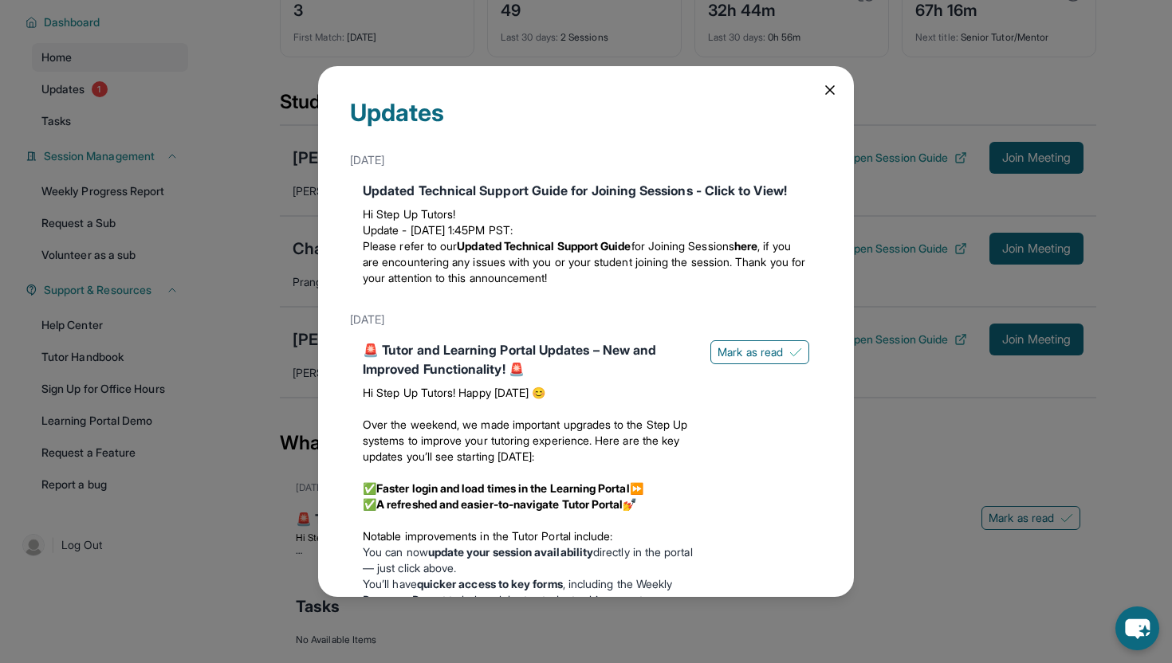
click at [822, 95] on icon at bounding box center [830, 90] width 16 height 16
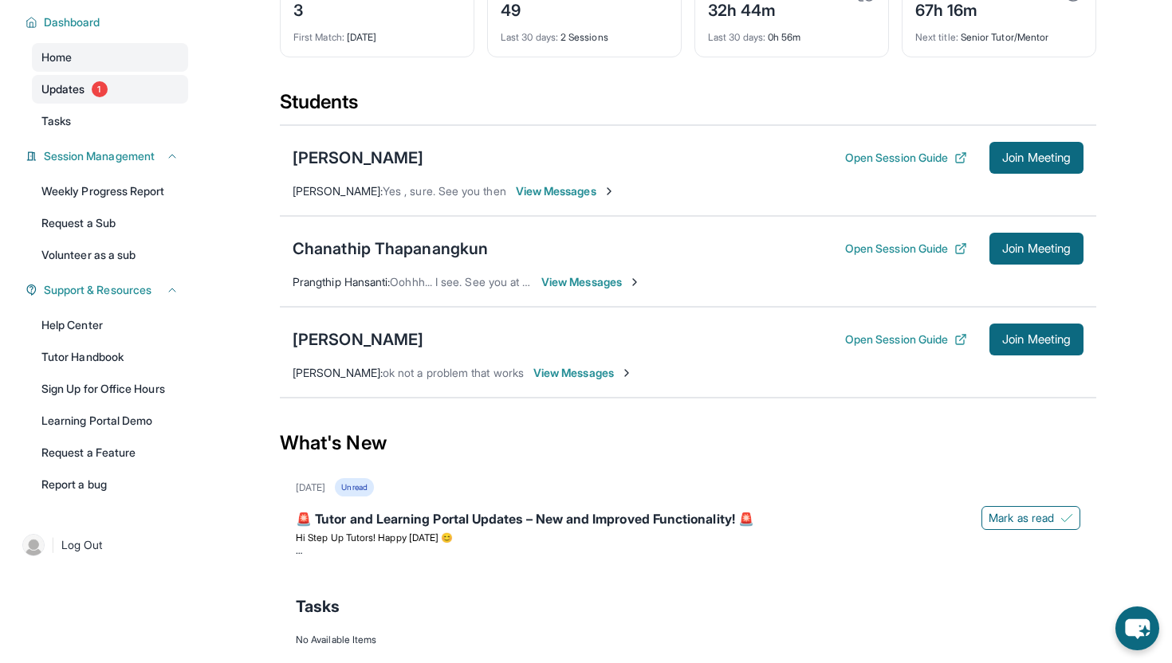
click at [62, 97] on span "Updates" at bounding box center [63, 89] width 44 height 16
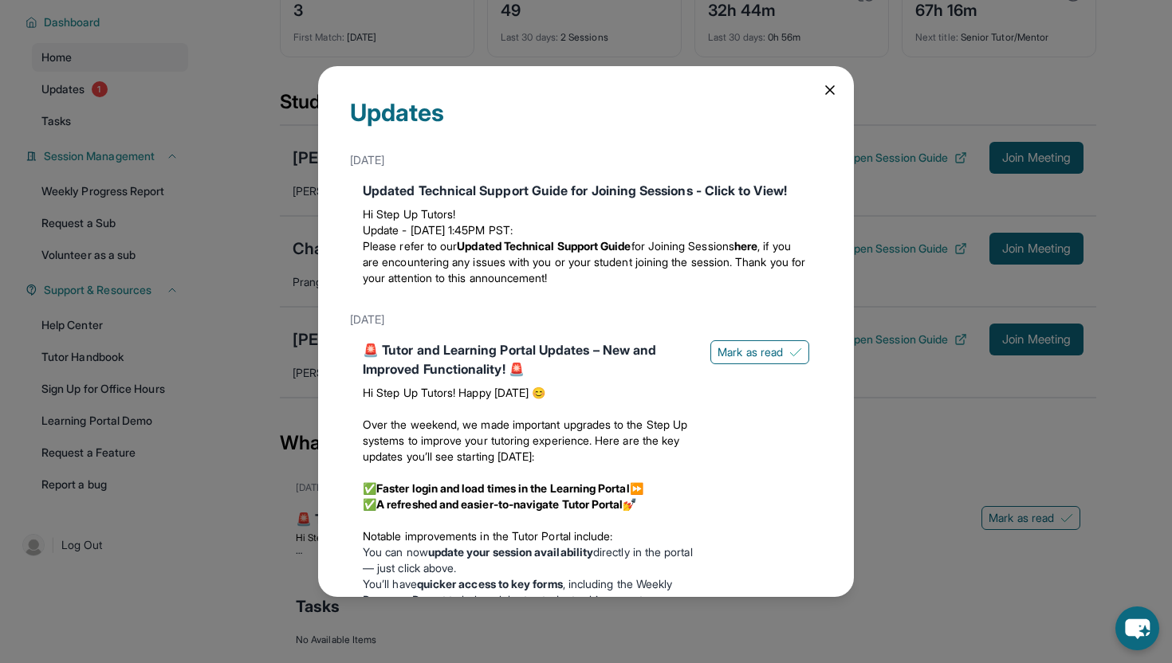
click at [823, 91] on icon at bounding box center [830, 90] width 16 height 16
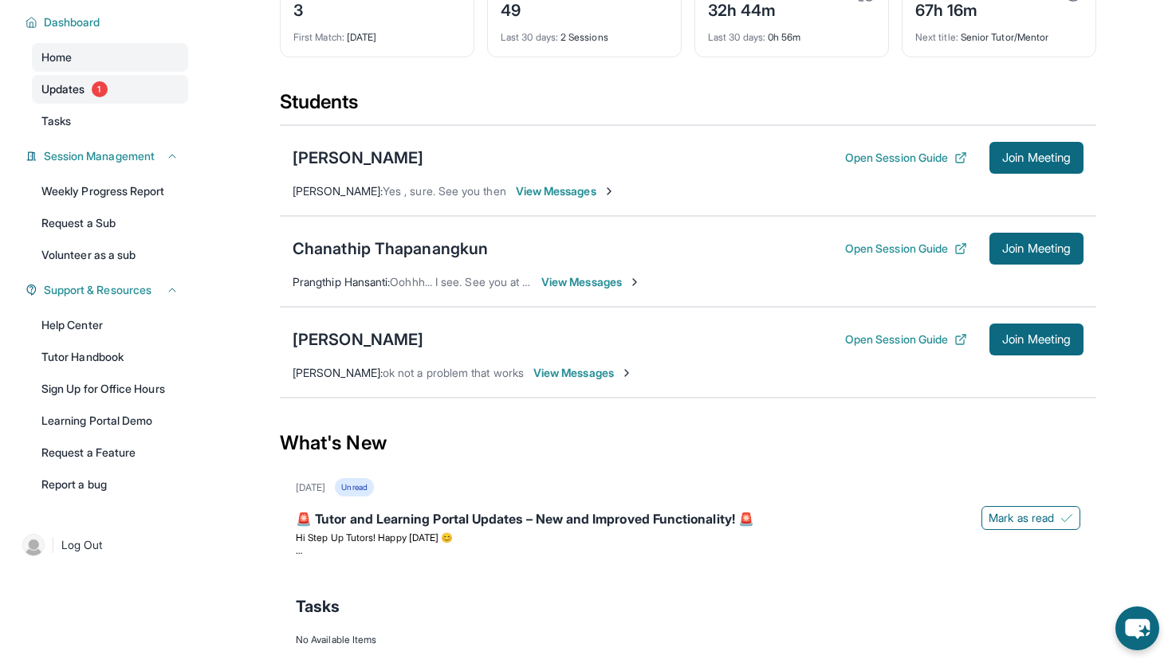
click at [159, 104] on link "Updates 1" at bounding box center [110, 89] width 156 height 29
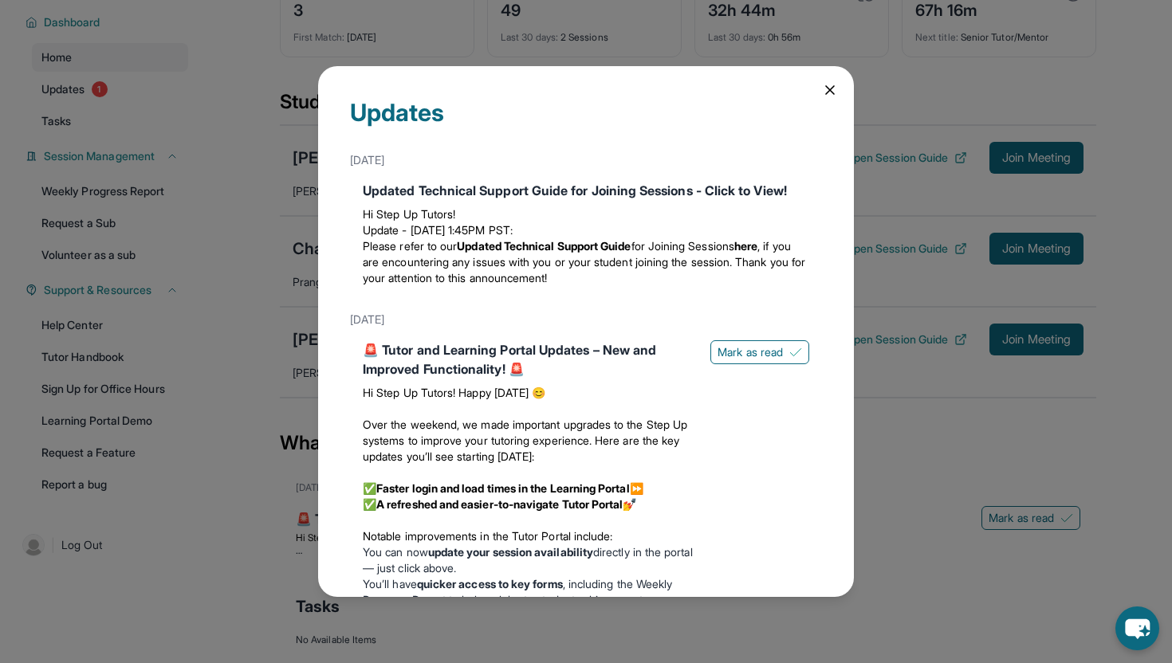
click at [827, 91] on icon at bounding box center [830, 90] width 16 height 16
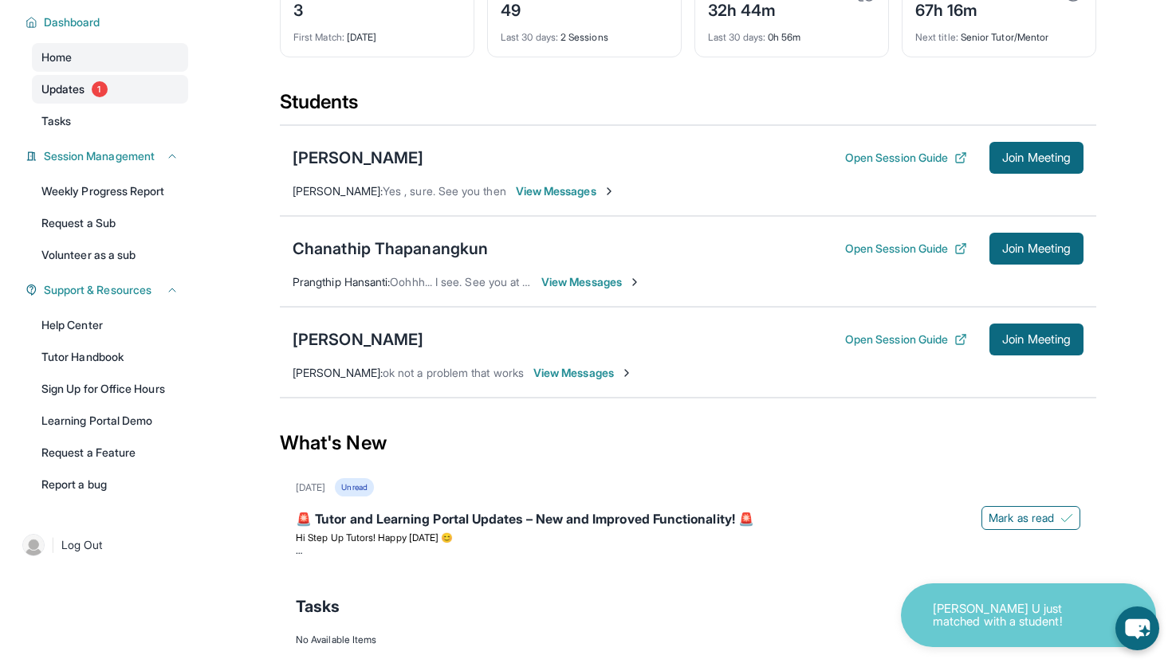
click at [182, 96] on link "Updates 1" at bounding box center [110, 89] width 156 height 29
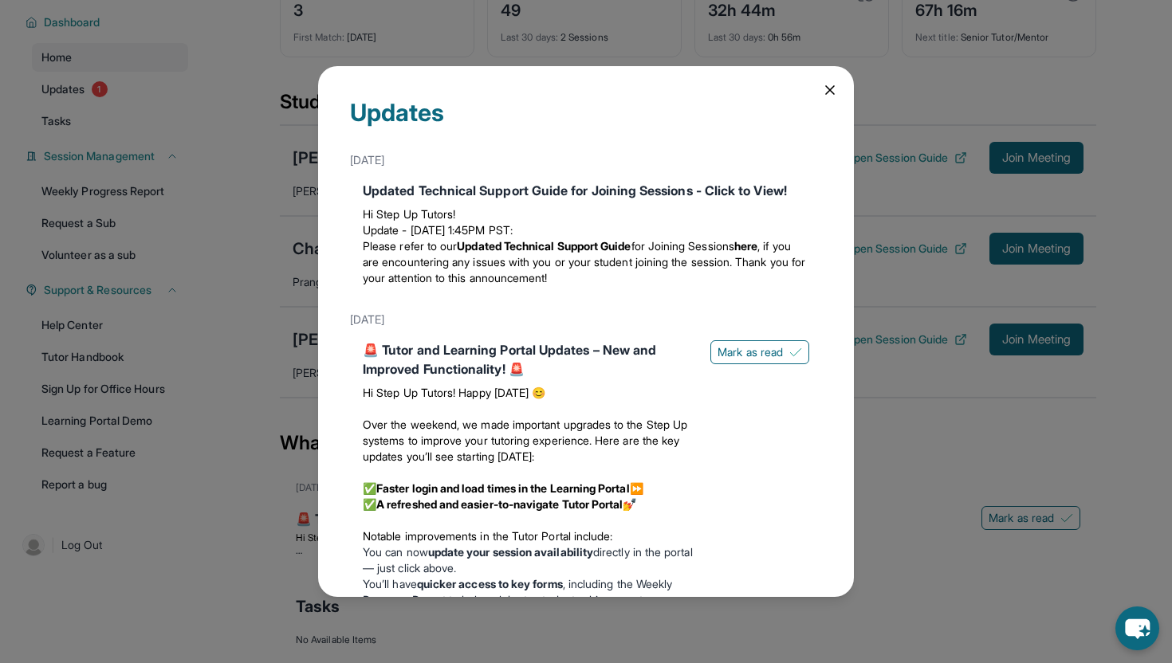
click at [824, 90] on icon at bounding box center [830, 90] width 16 height 16
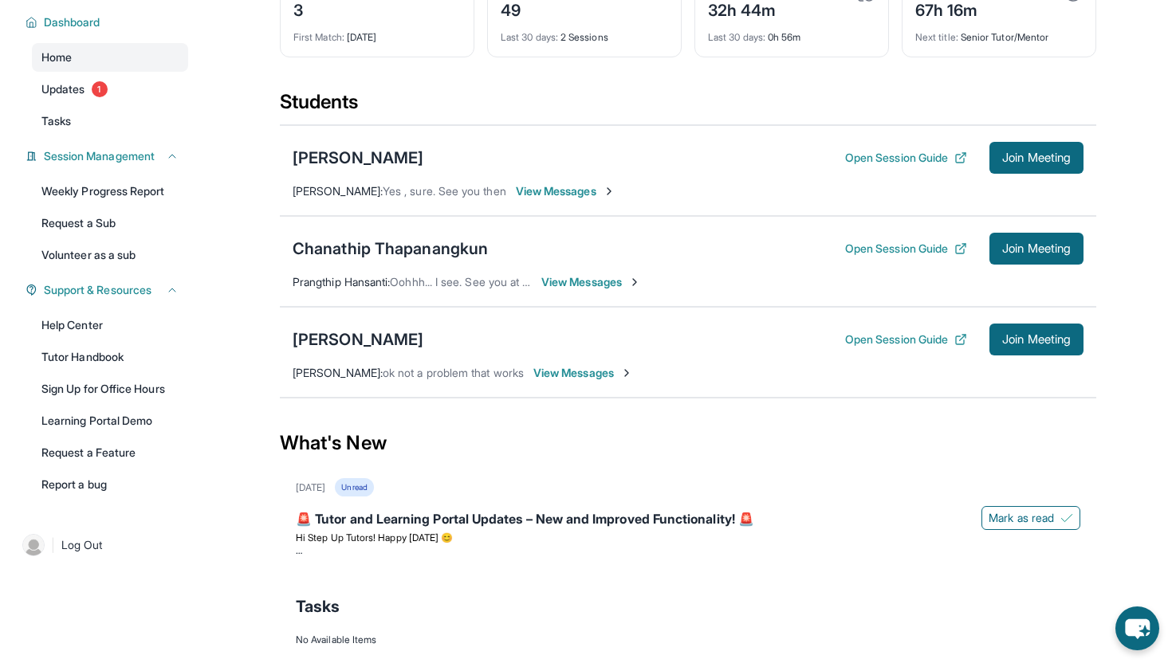
click at [177, 184] on div "Dashboard Home Updates 1 Tasks Session Management Weekly Progress Report Reques…" at bounding box center [102, 252] width 204 height 520
click at [167, 104] on link "Updates 1" at bounding box center [110, 89] width 156 height 29
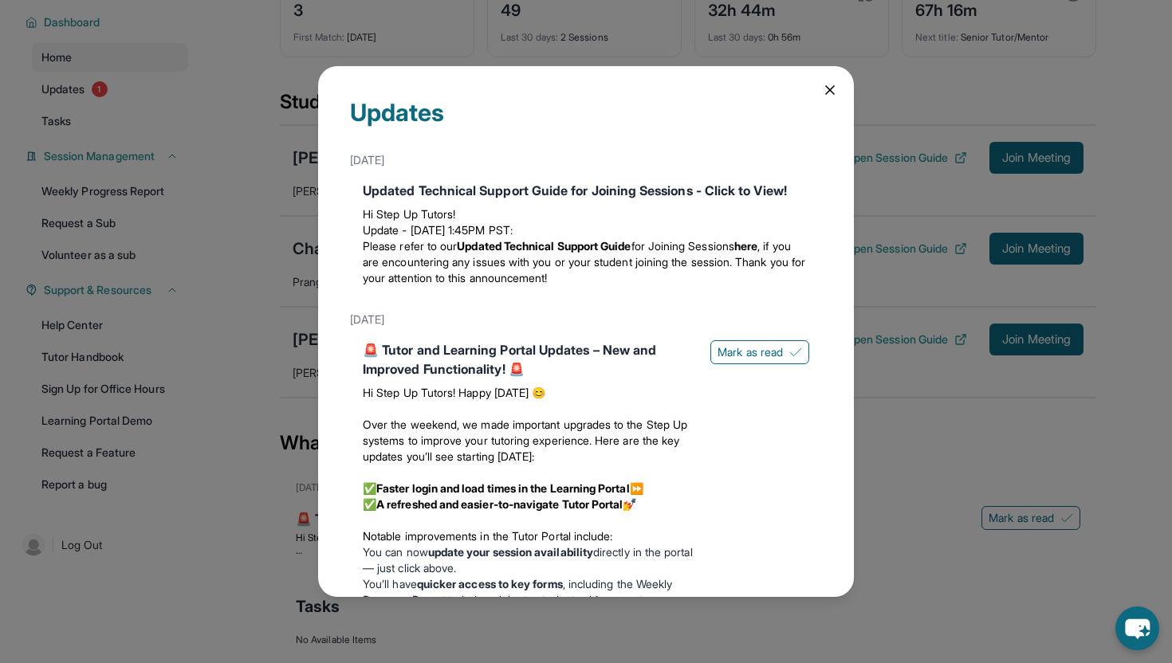
click at [830, 96] on icon at bounding box center [830, 90] width 16 height 16
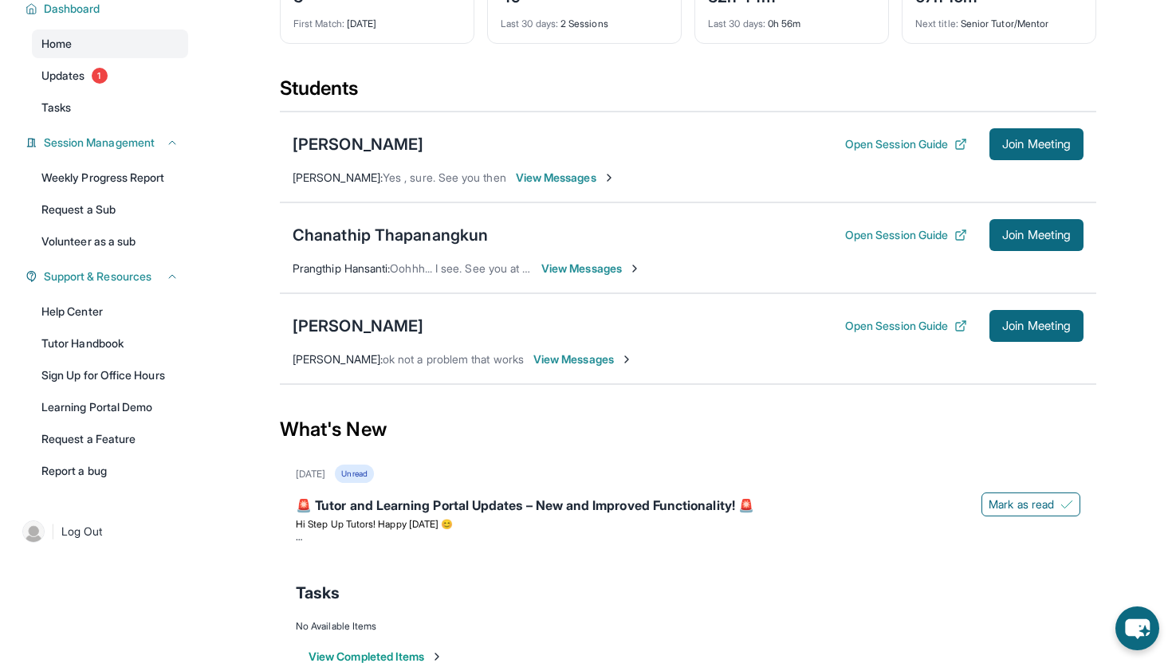
scroll to position [176, 0]
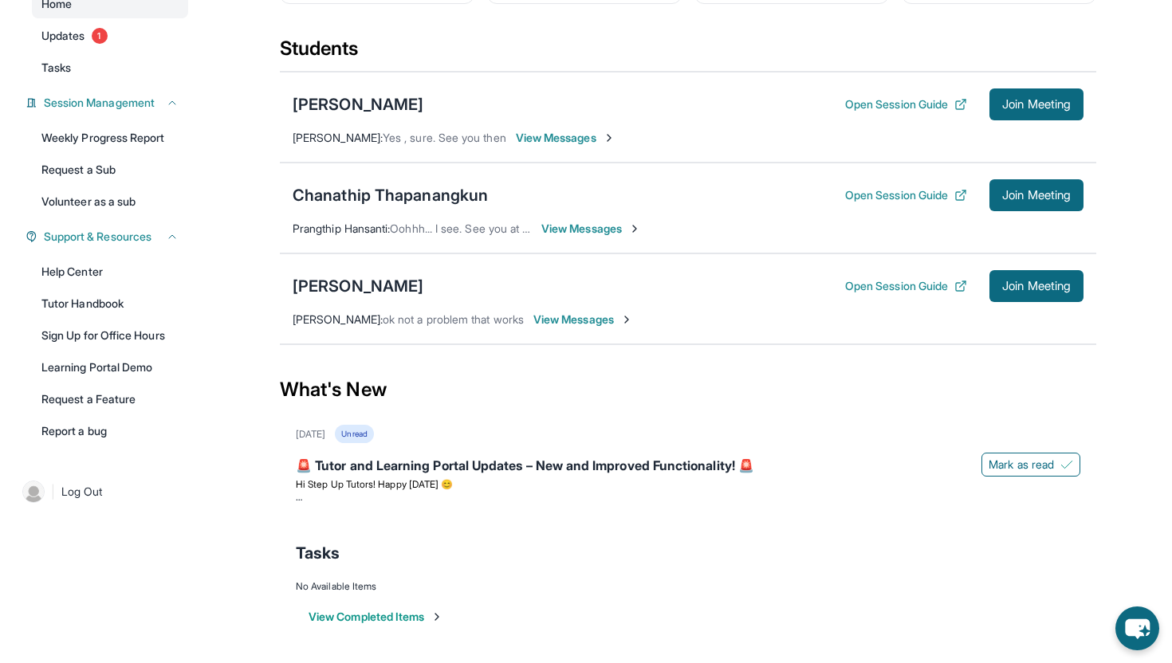
click at [553, 233] on span "View Messages" at bounding box center [591, 229] width 100 height 16
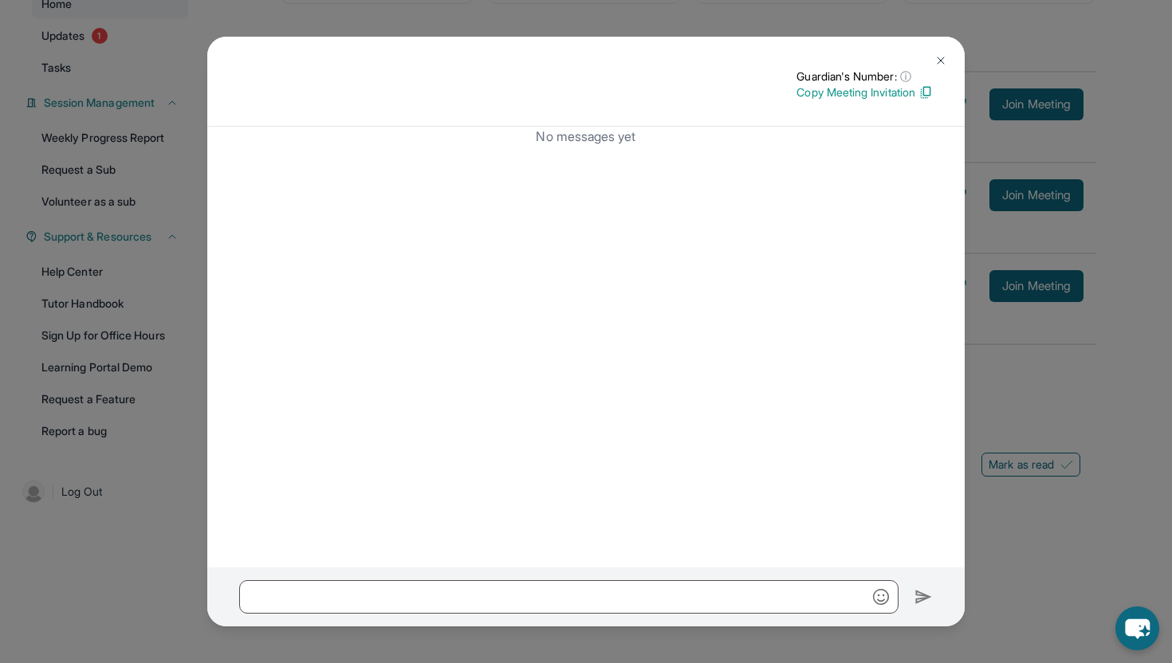
click at [929, 63] on button at bounding box center [941, 61] width 32 height 32
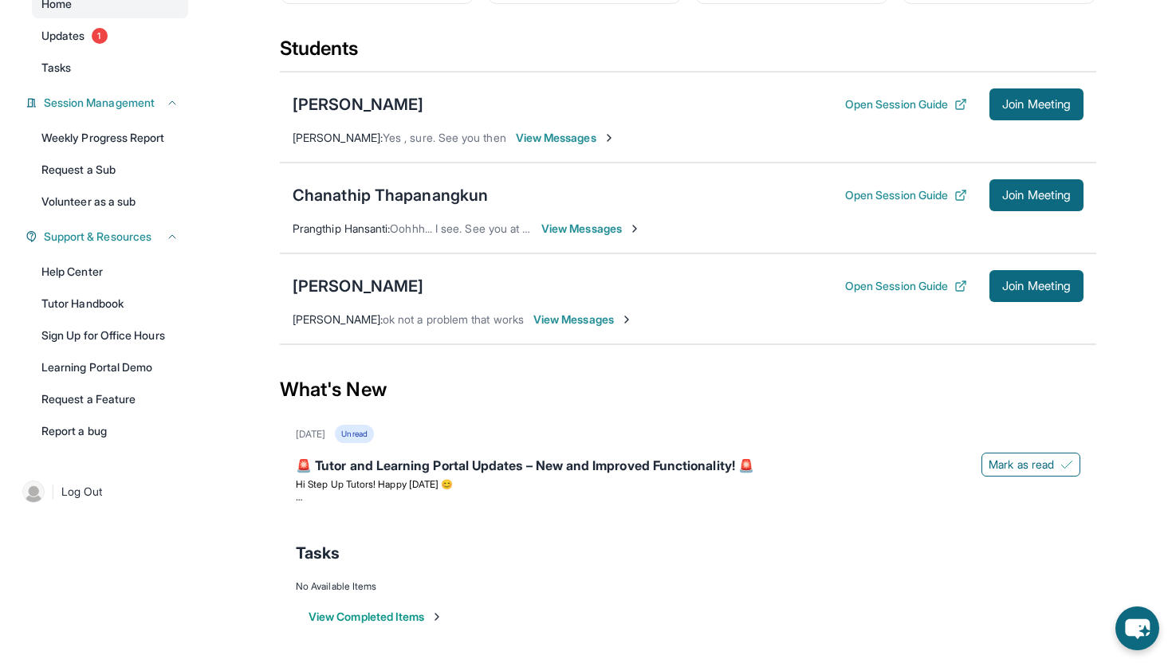
click at [632, 222] on span "View Messages" at bounding box center [591, 229] width 100 height 16
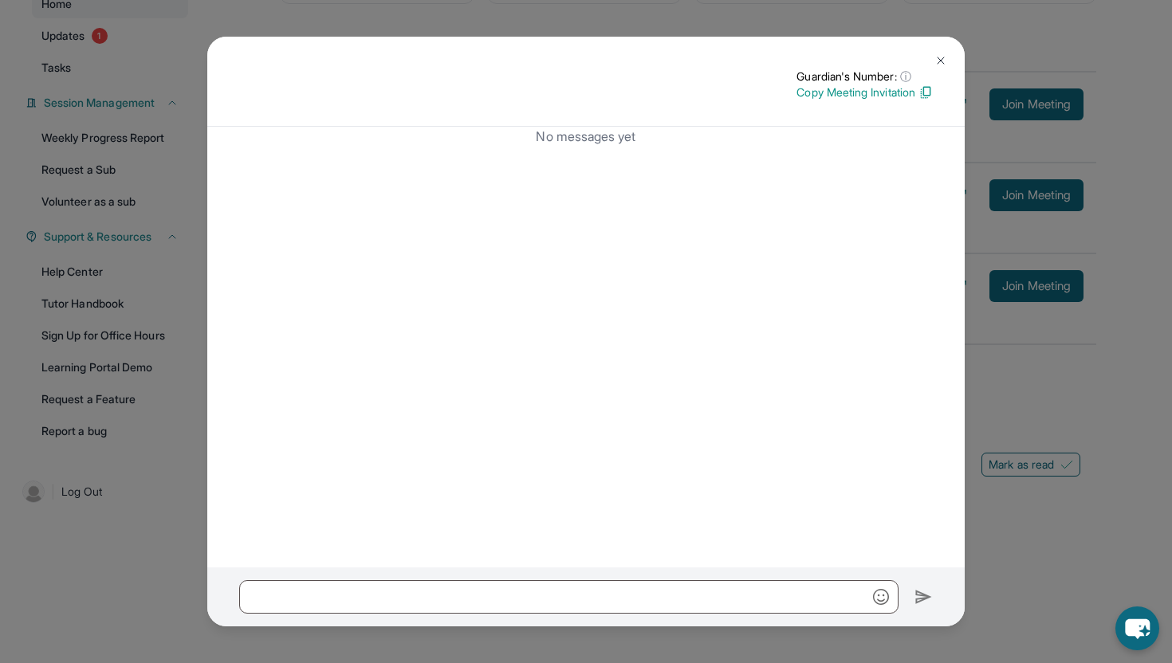
click at [925, 58] on button at bounding box center [941, 61] width 32 height 32
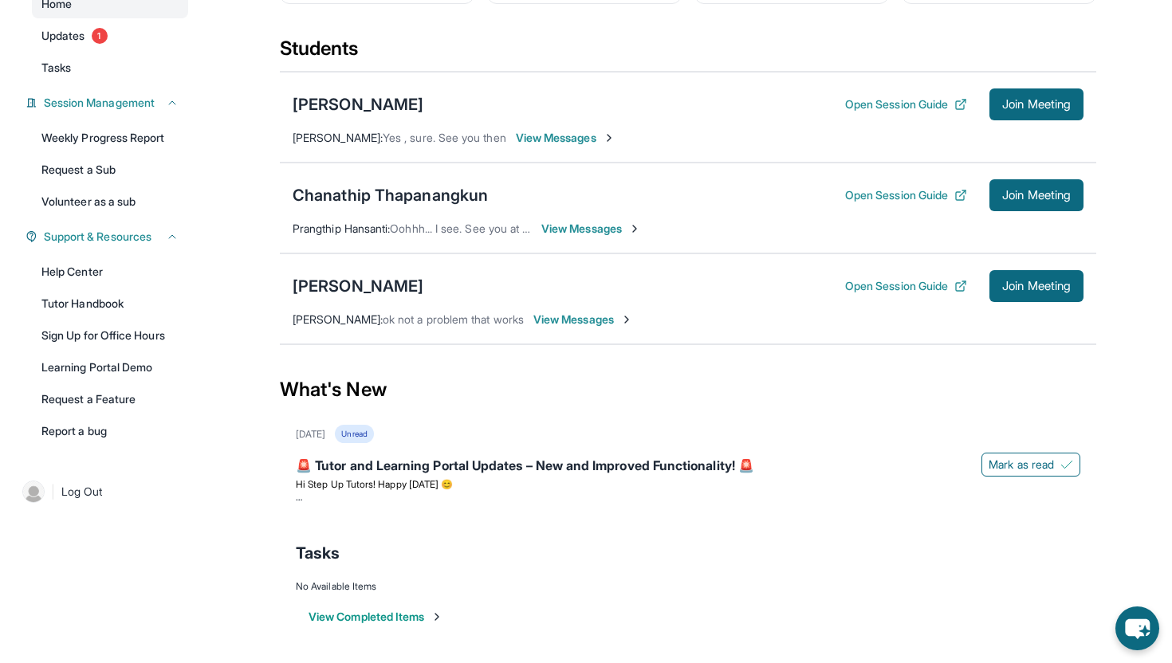
scroll to position [0, 0]
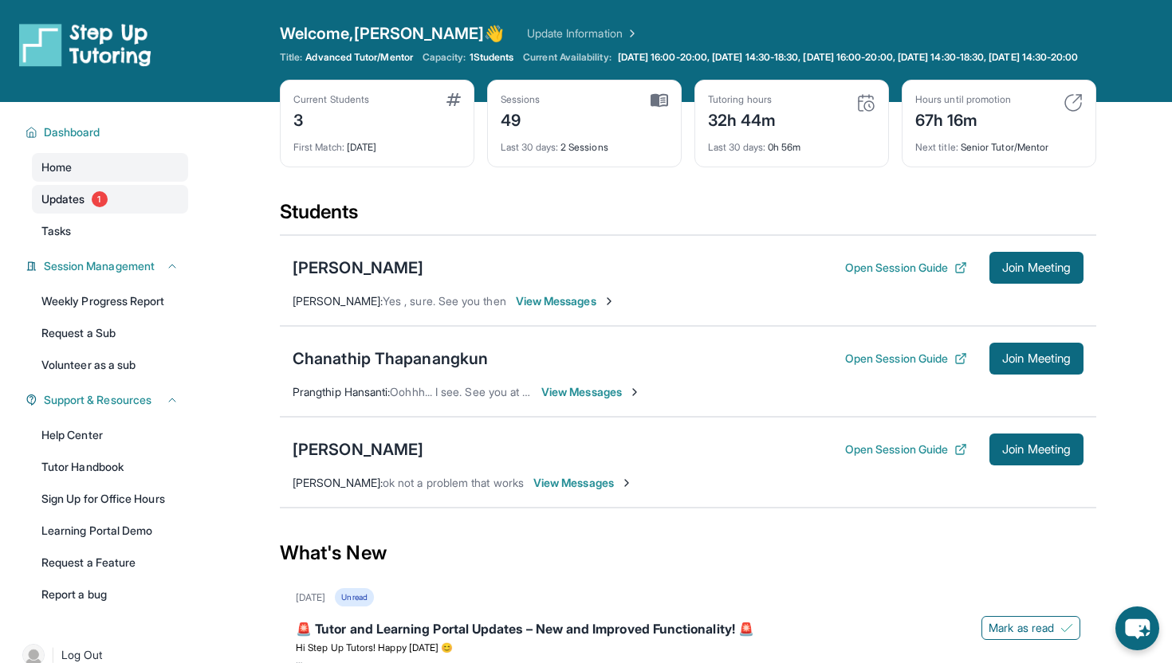
click at [137, 214] on link "Updates 1" at bounding box center [110, 199] width 156 height 29
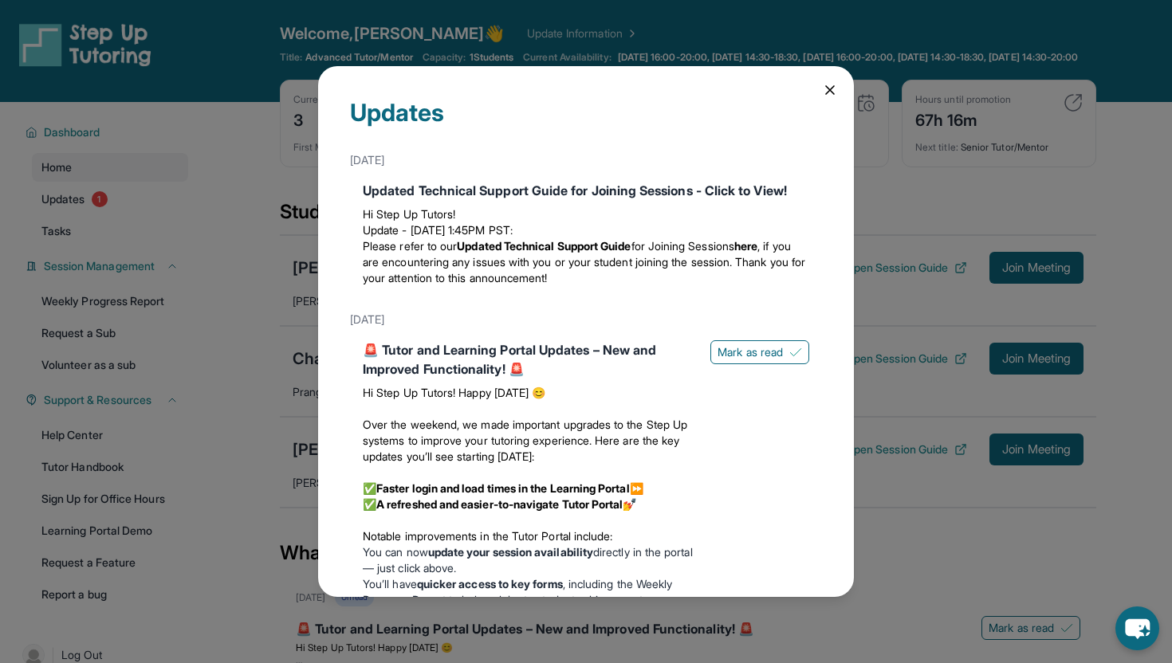
click at [827, 92] on icon at bounding box center [830, 90] width 16 height 16
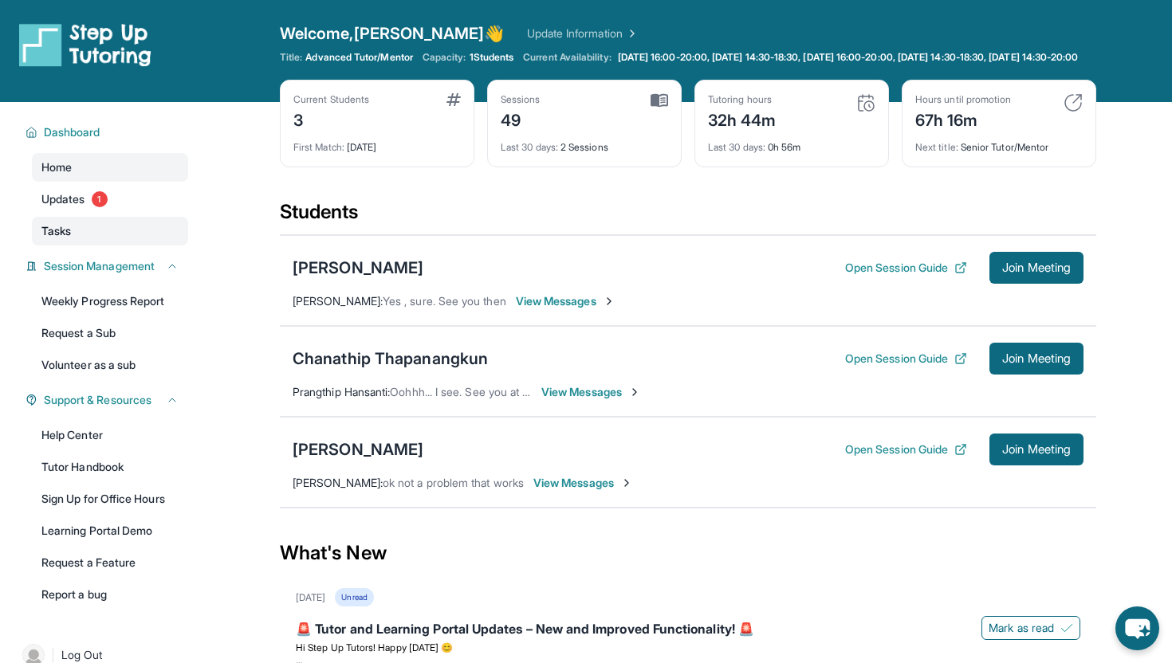
click at [138, 246] on link "Tasks" at bounding box center [110, 231] width 156 height 29
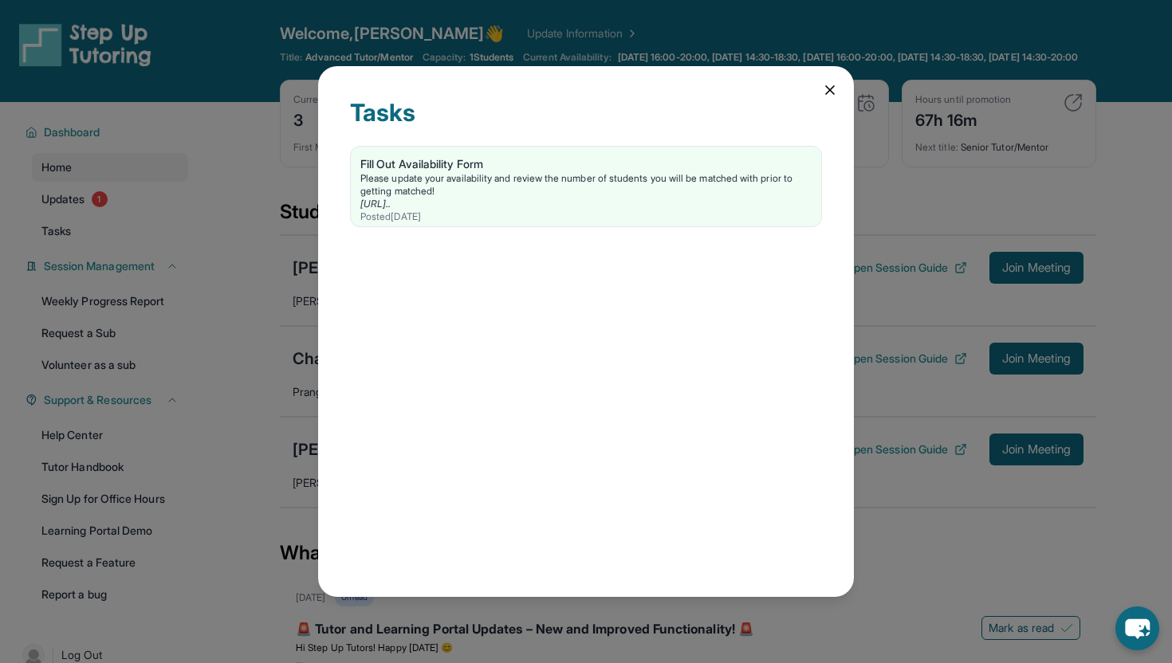
click at [823, 85] on icon at bounding box center [830, 90] width 16 height 16
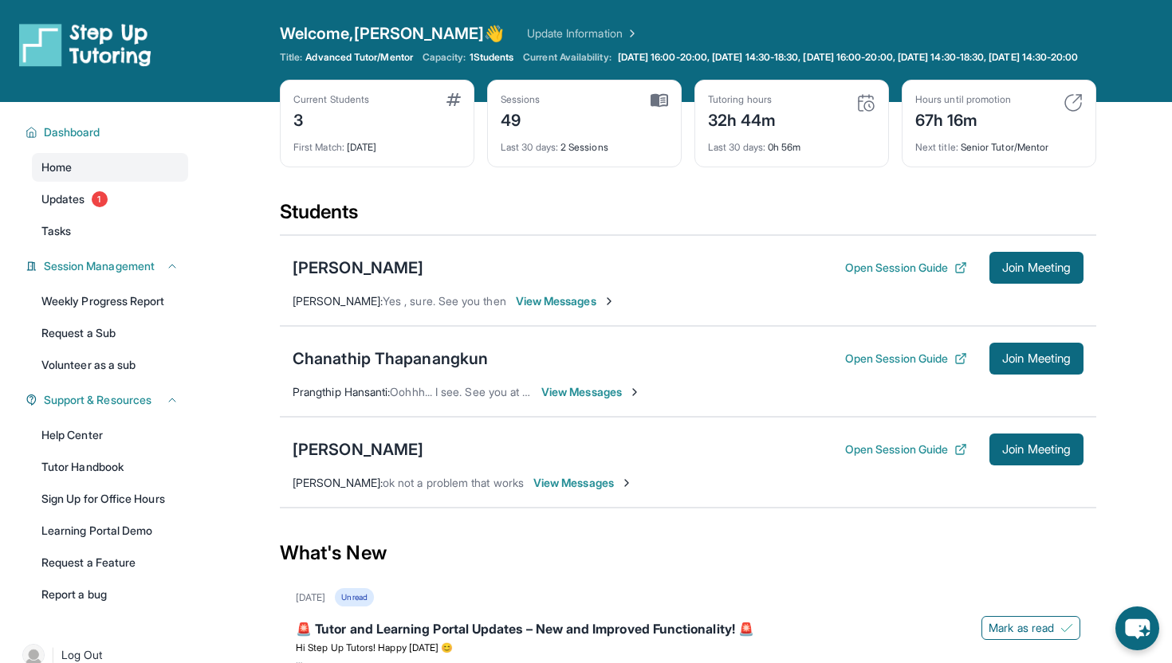
click at [53, 194] on div "Home Updates 1 Tasks" at bounding box center [110, 199] width 156 height 92
click at [69, 206] on span "Updates" at bounding box center [63, 199] width 44 height 16
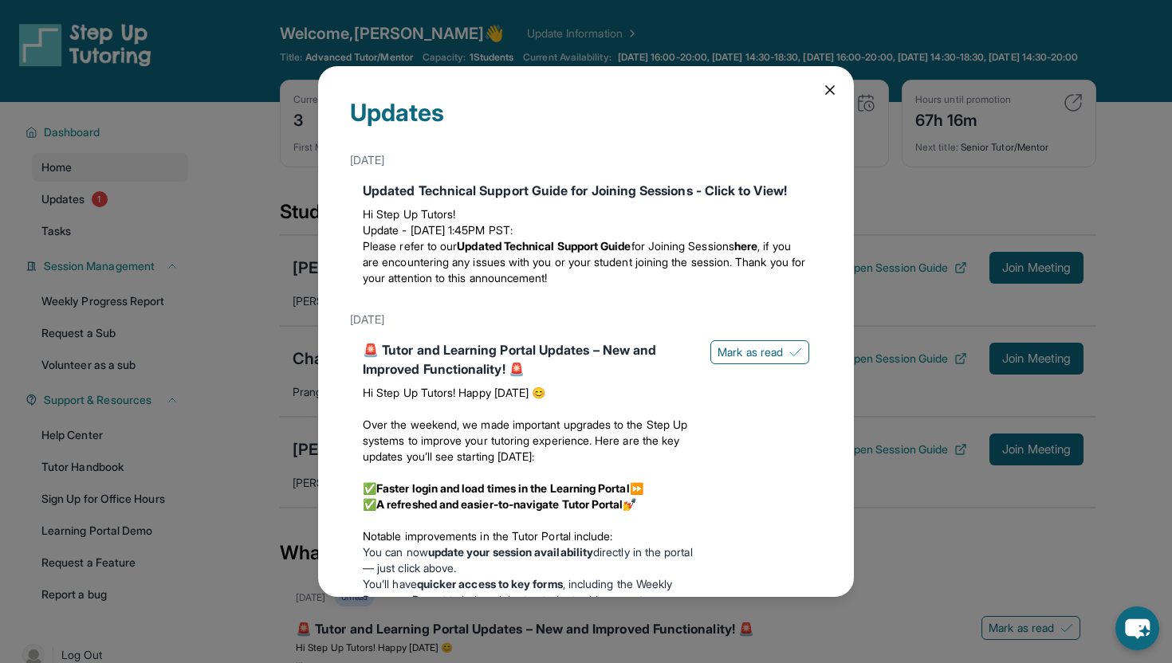
click at [823, 90] on icon at bounding box center [830, 90] width 16 height 16
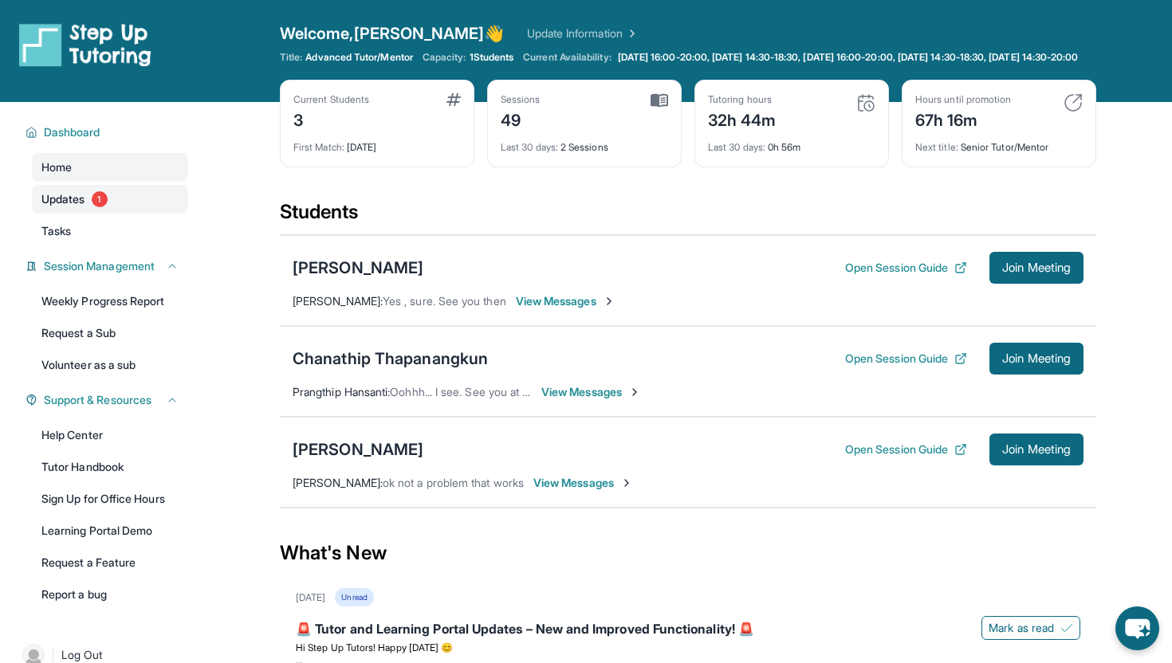
click at [157, 210] on link "Updates 1" at bounding box center [110, 199] width 156 height 29
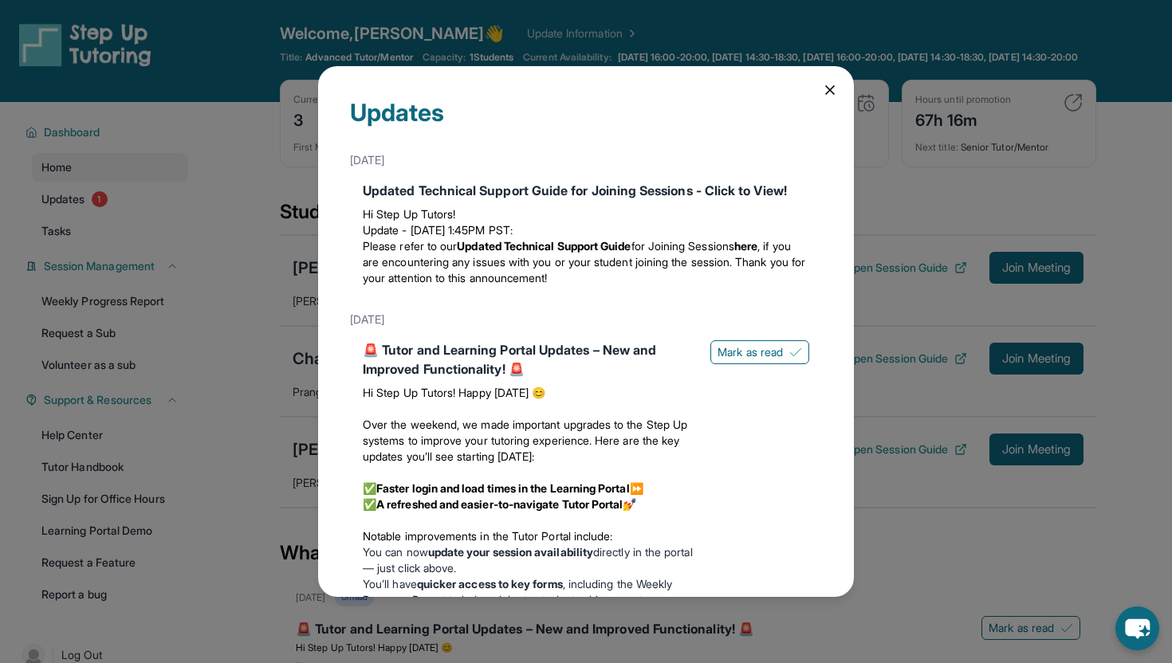
click at [823, 88] on icon at bounding box center [830, 90] width 16 height 16
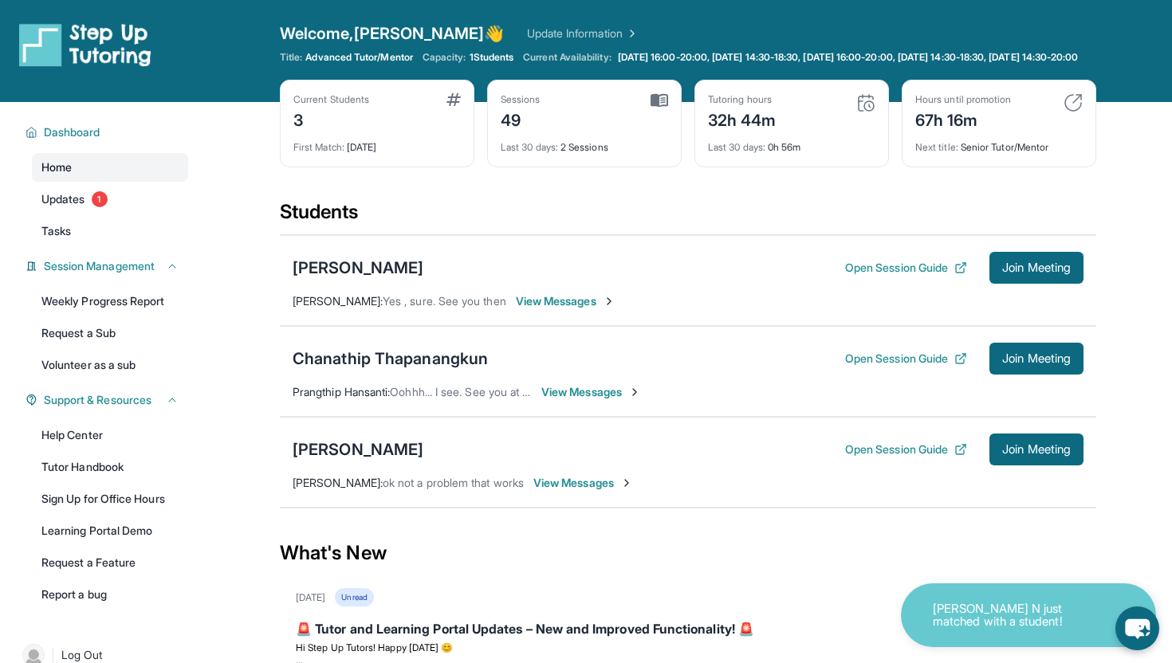
click at [142, 167] on link "Home" at bounding box center [110, 167] width 156 height 29
click at [166, 197] on div "Home Updates 1 Tasks" at bounding box center [110, 199] width 156 height 92
click at [171, 214] on link "Updates 1" at bounding box center [110, 199] width 156 height 29
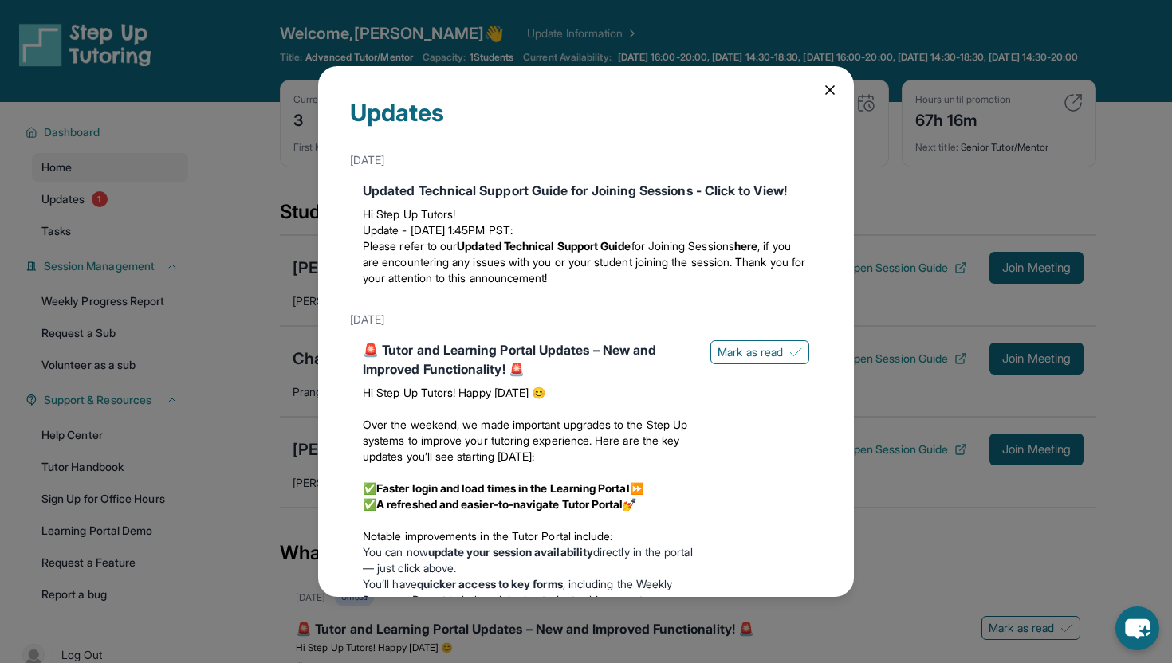
click at [87, 220] on div "Updates May 13th Updated Technical Support Guide for Joining Sessions - Click t…" at bounding box center [586, 331] width 1172 height 663
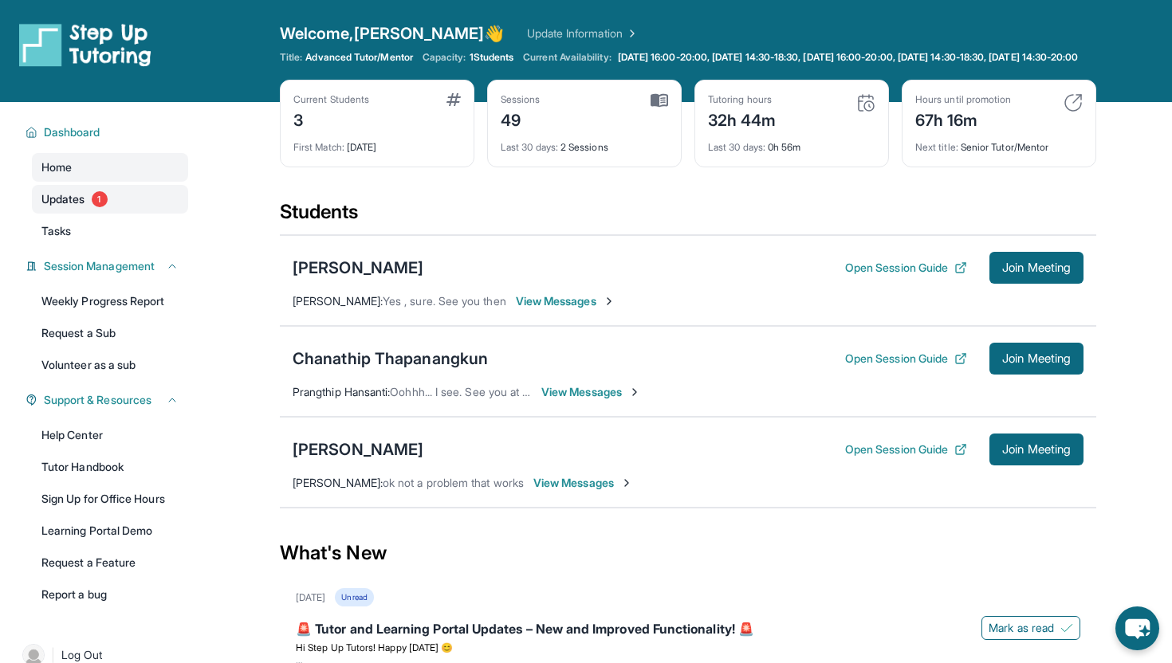
click at [99, 207] on span "1" at bounding box center [100, 199] width 16 height 16
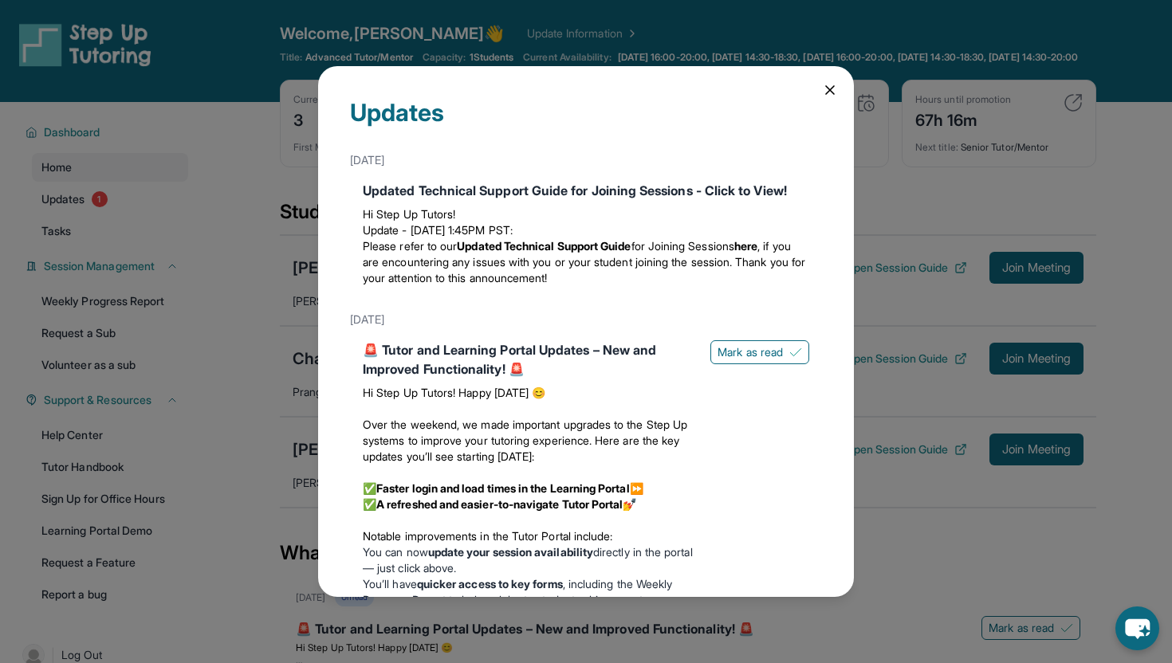
click at [99, 214] on div "Updates May 13th Updated Technical Support Guide for Joining Sessions - Click t…" at bounding box center [586, 331] width 1172 height 663
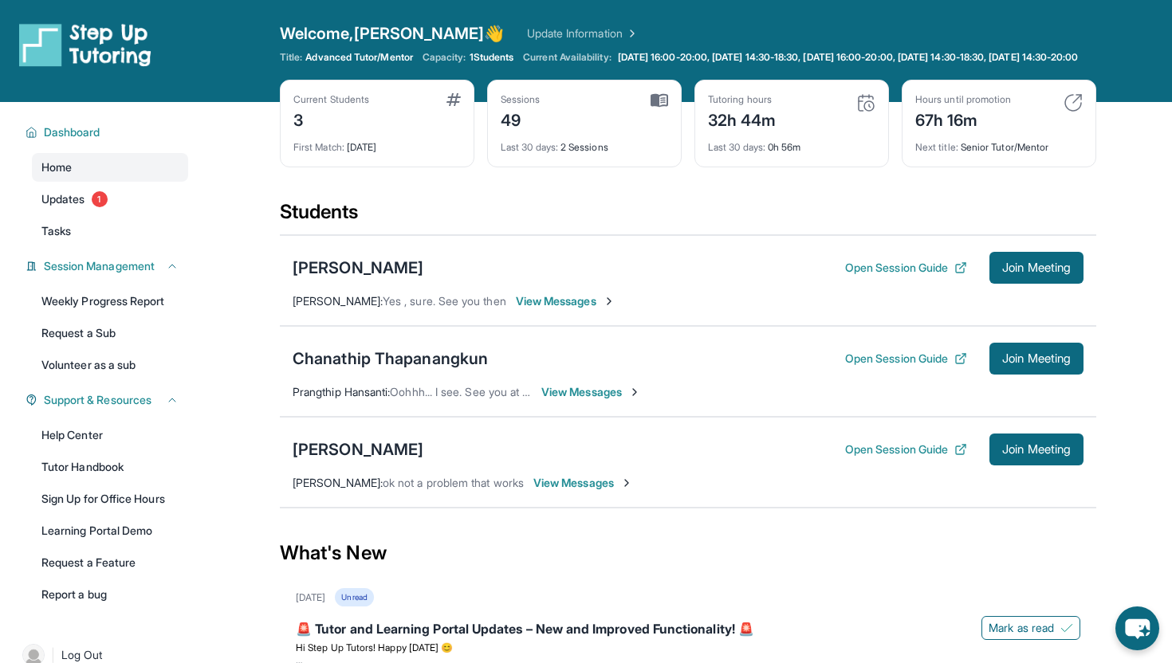
click at [99, 207] on span "1" at bounding box center [100, 199] width 16 height 16
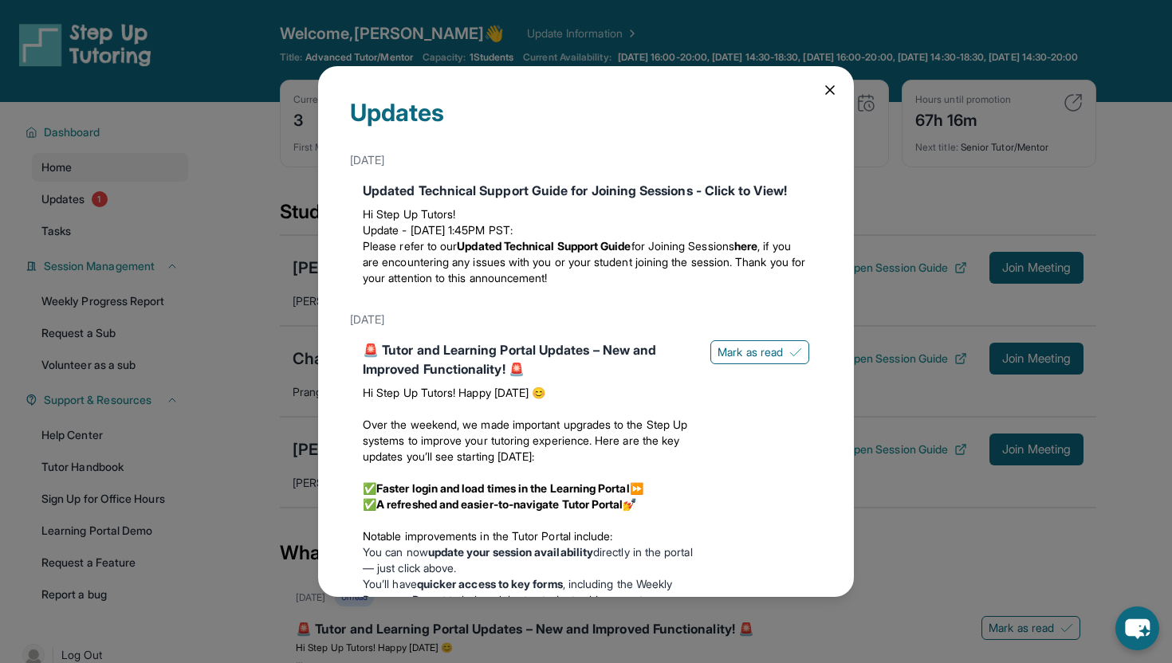
click at [826, 89] on icon at bounding box center [830, 90] width 16 height 16
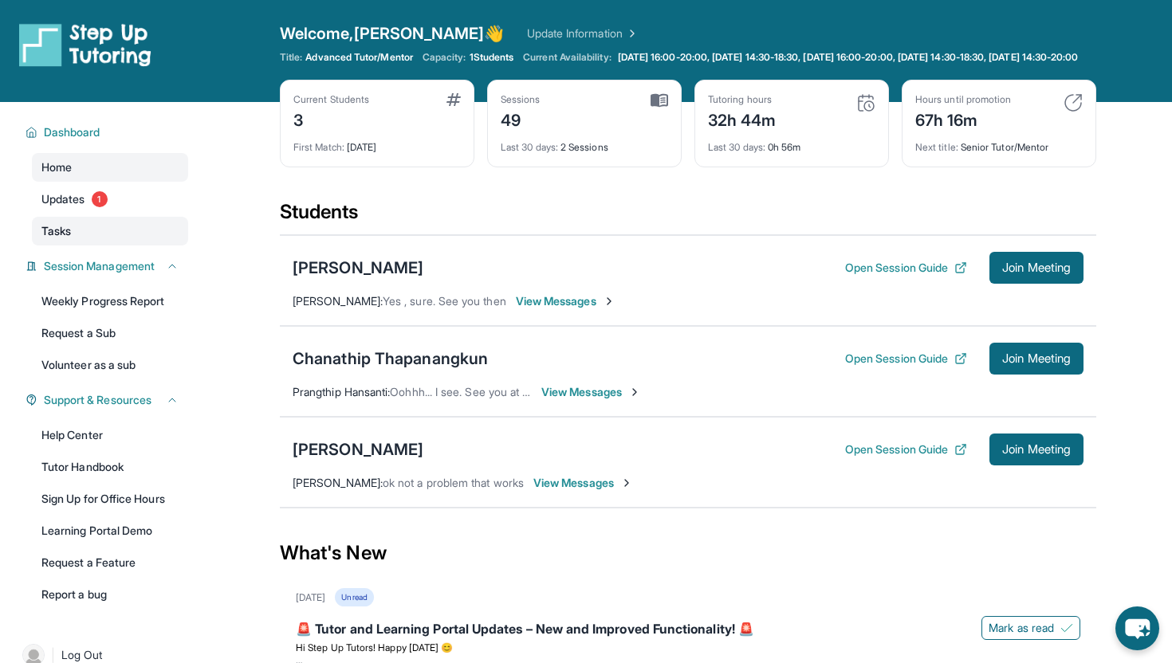
click at [90, 236] on link "Tasks" at bounding box center [110, 231] width 156 height 29
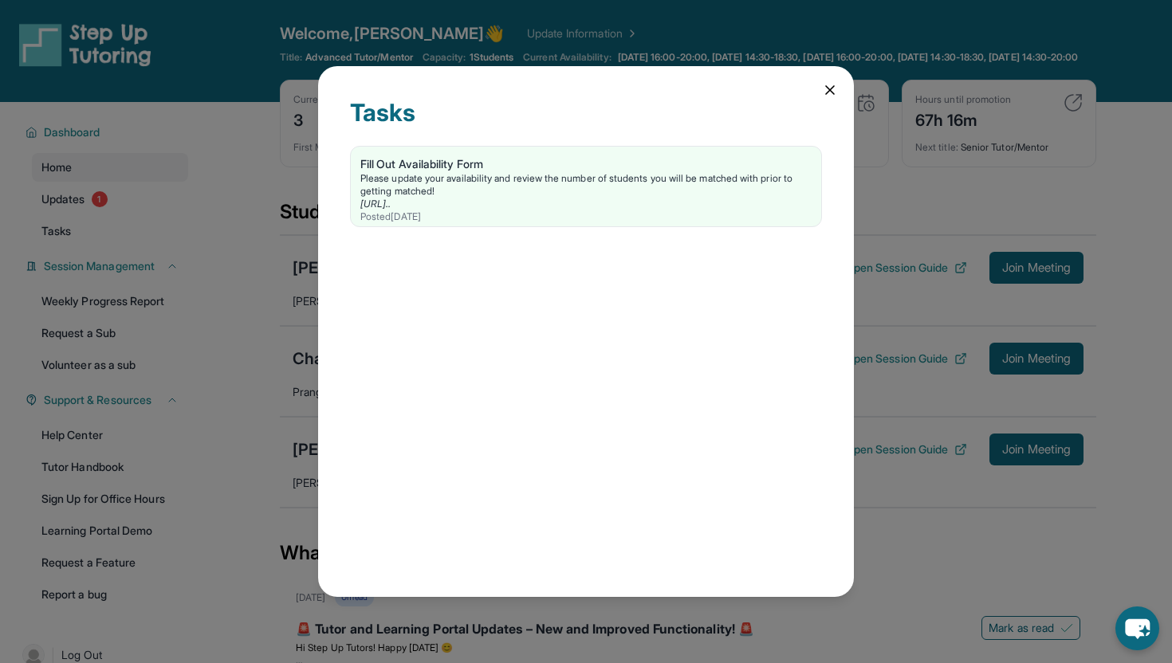
click at [812, 73] on div "Tasks Fill Out Availability Form Please update your availability and review the…" at bounding box center [586, 331] width 536 height 531
click at [826, 93] on icon at bounding box center [830, 90] width 8 height 8
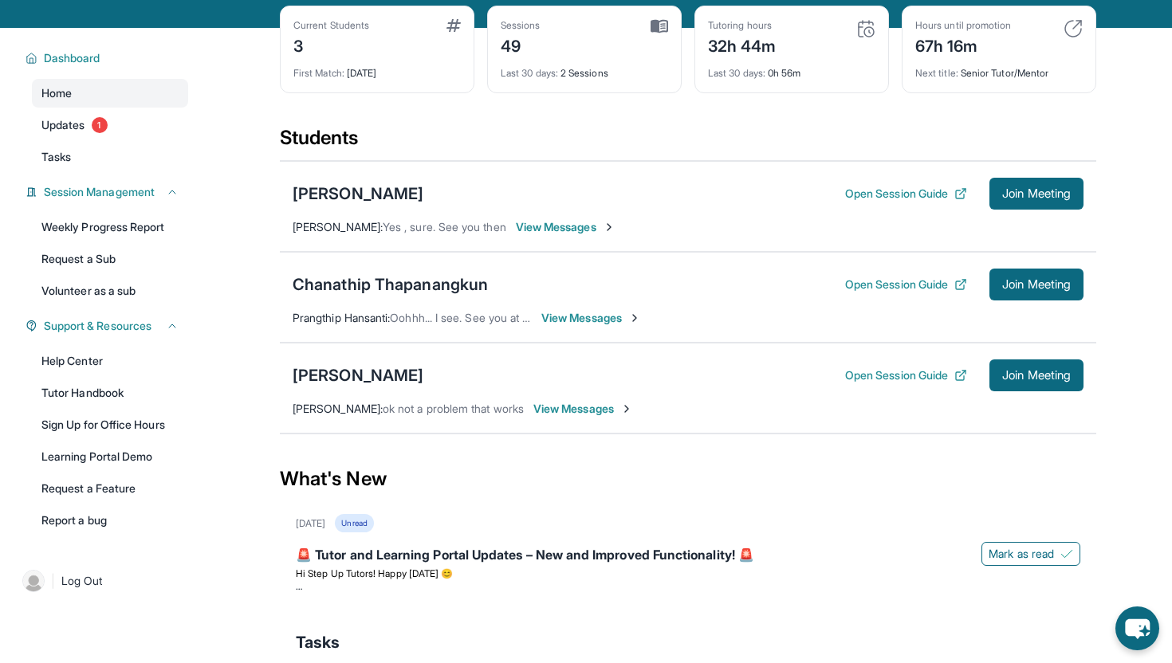
scroll to position [77, 0]
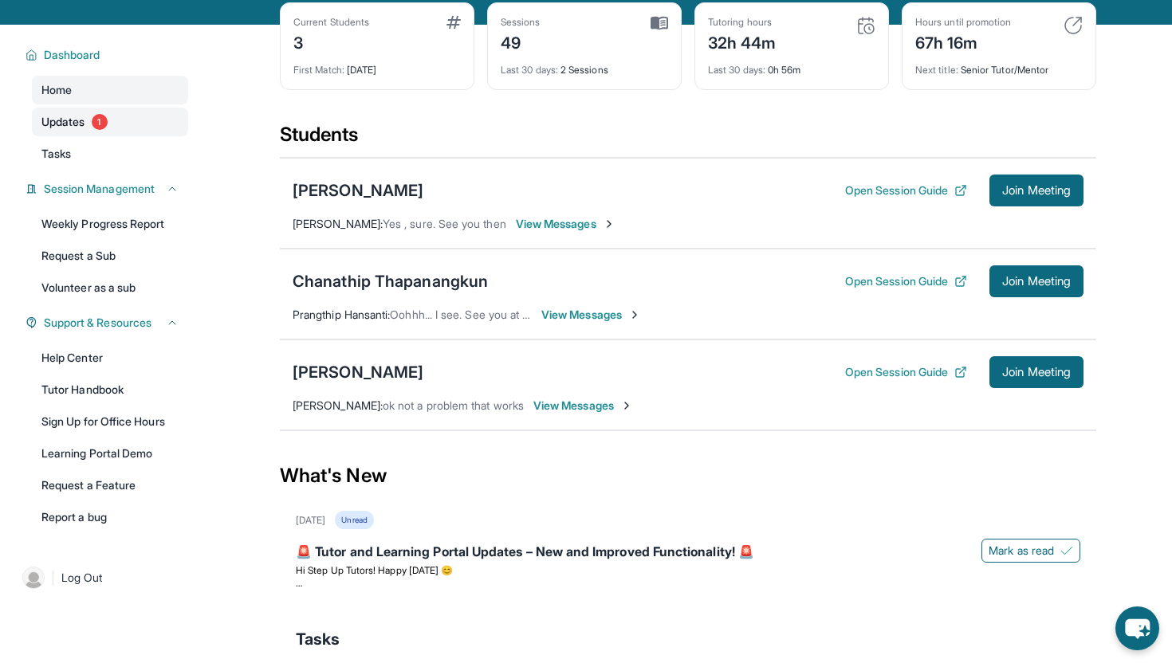
click at [141, 125] on link "Updates 1" at bounding box center [110, 122] width 156 height 29
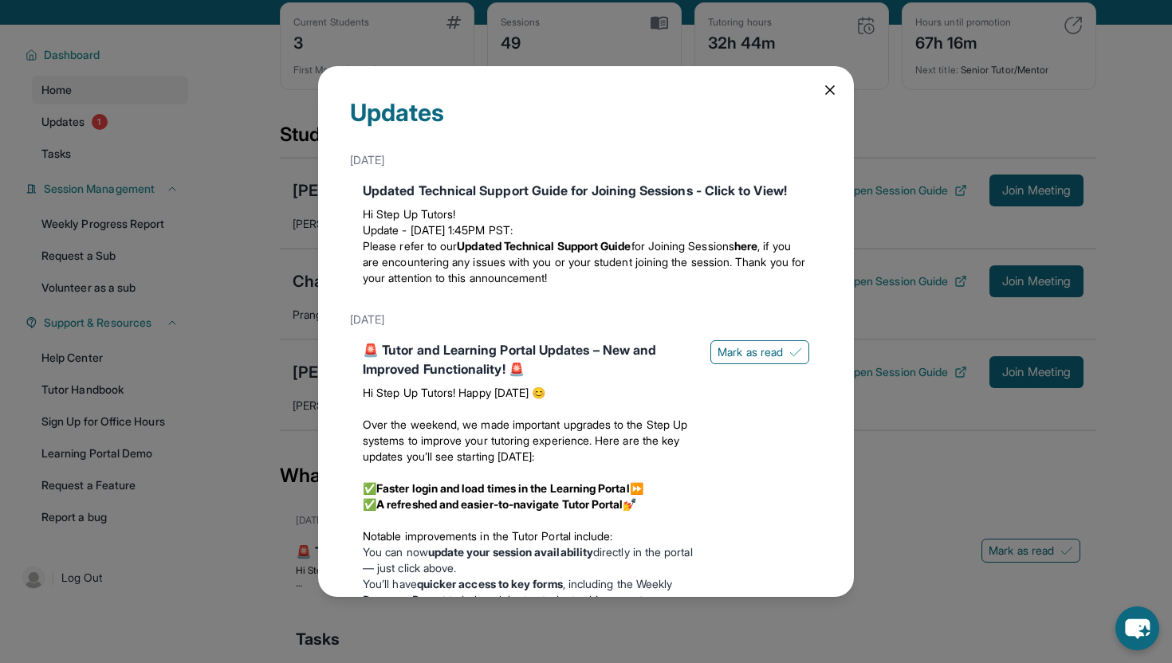
click at [827, 84] on icon at bounding box center [830, 90] width 16 height 16
